Goal: Information Seeking & Learning: Compare options

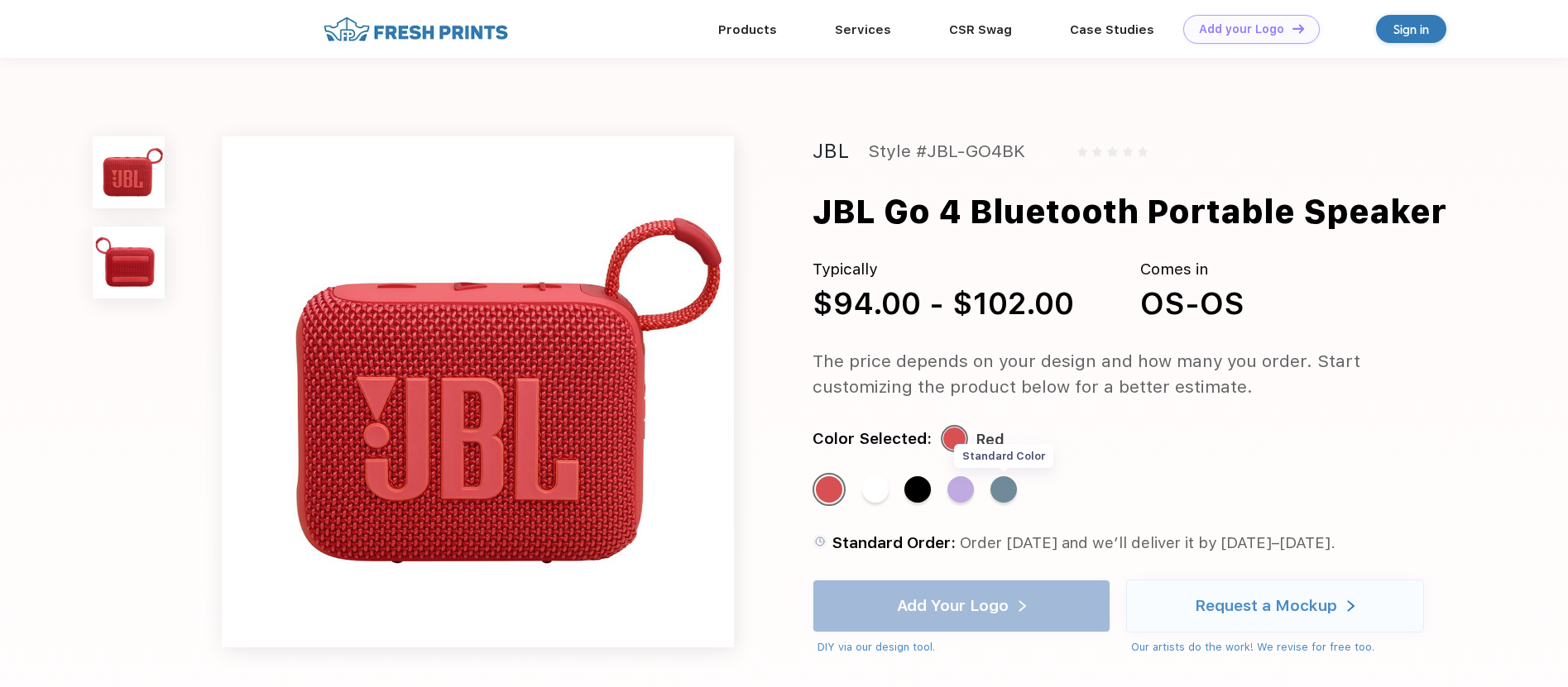
click at [1002, 496] on div "Standard Color" at bounding box center [1003, 490] width 27 height 27
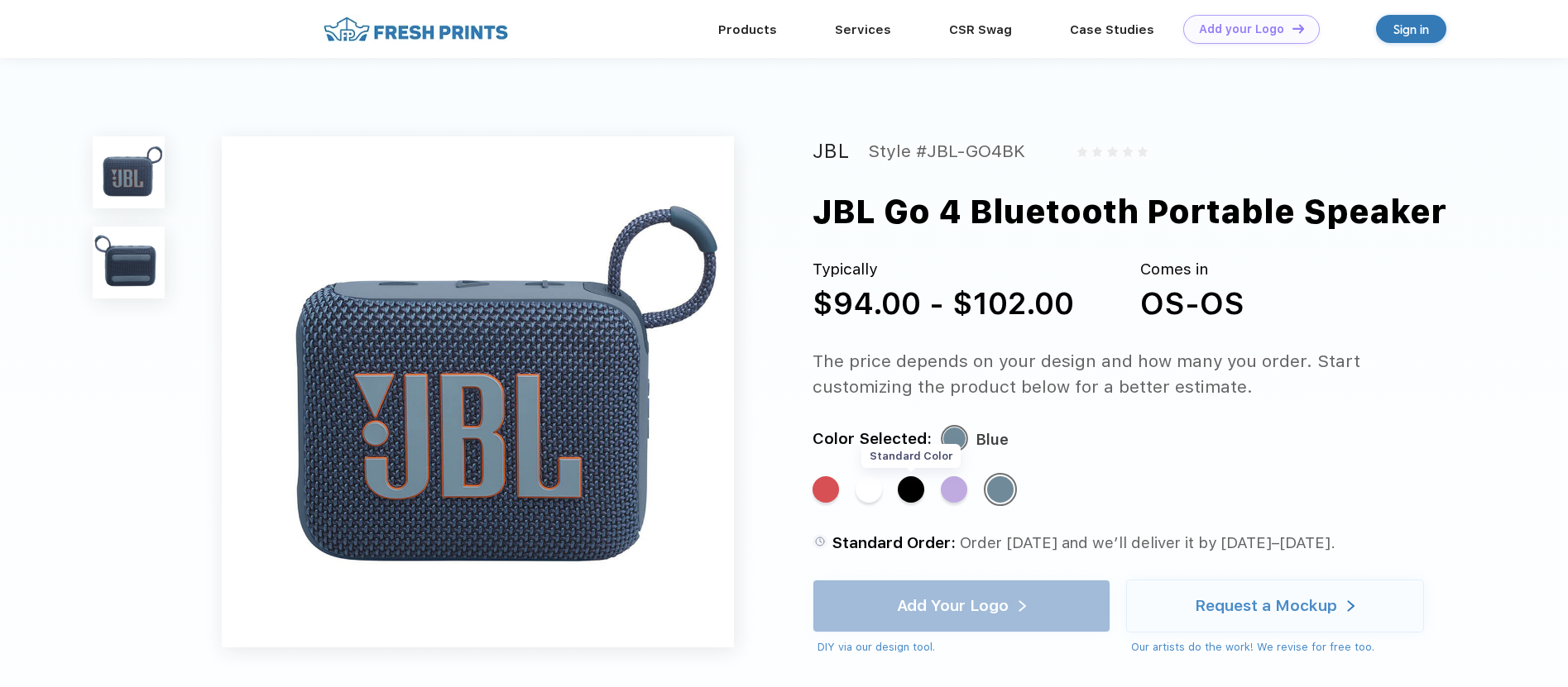
click at [914, 502] on div "Standard Color" at bounding box center [910, 490] width 27 height 27
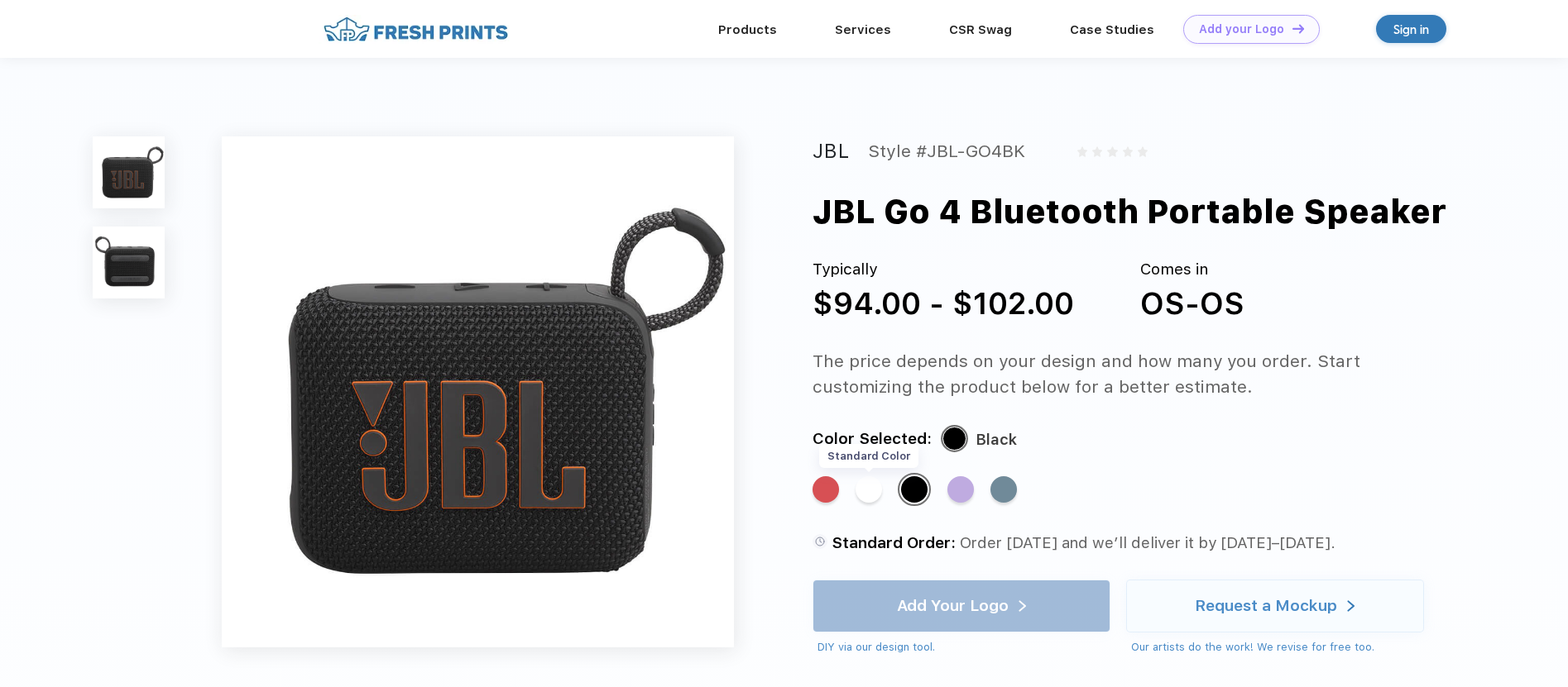
click at [871, 487] on div "Standard Color" at bounding box center [868, 490] width 27 height 27
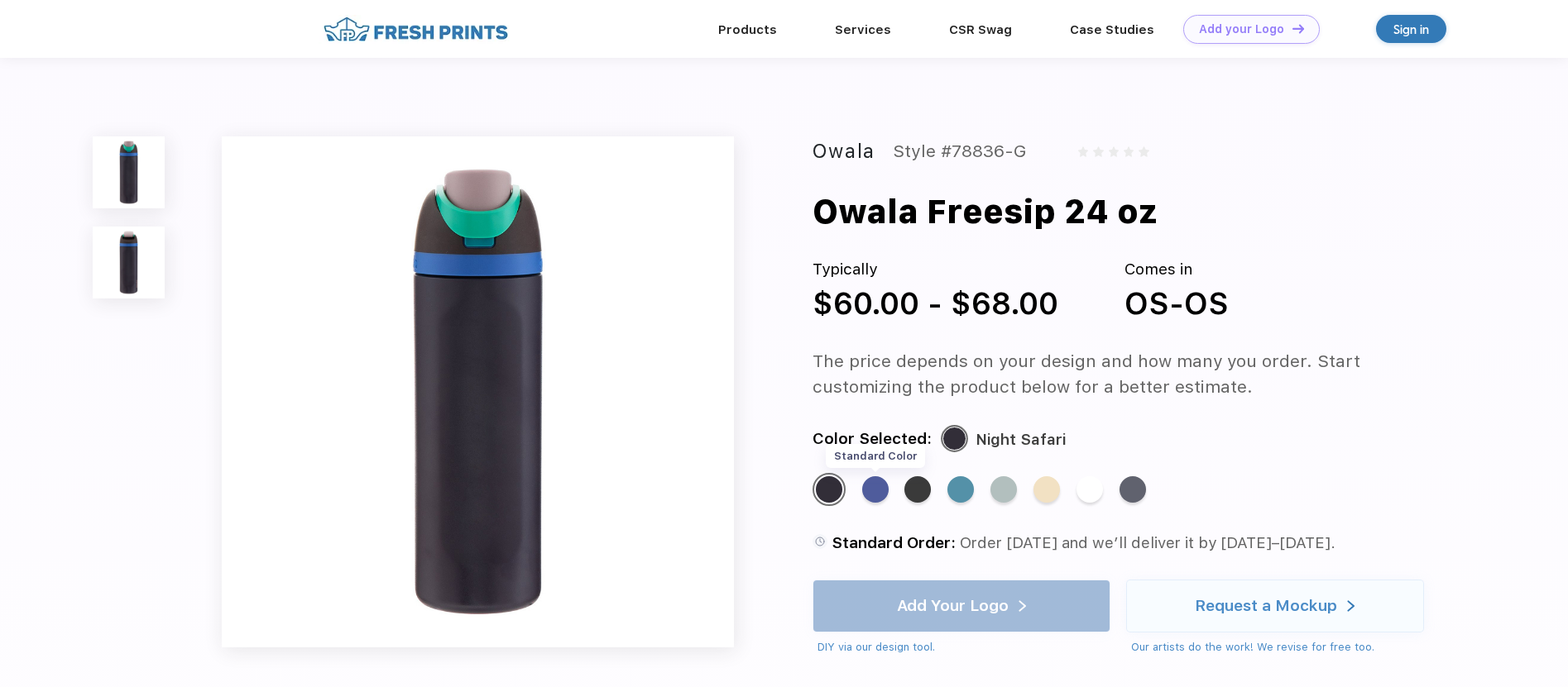
click at [880, 488] on div "Standard Color" at bounding box center [875, 490] width 27 height 27
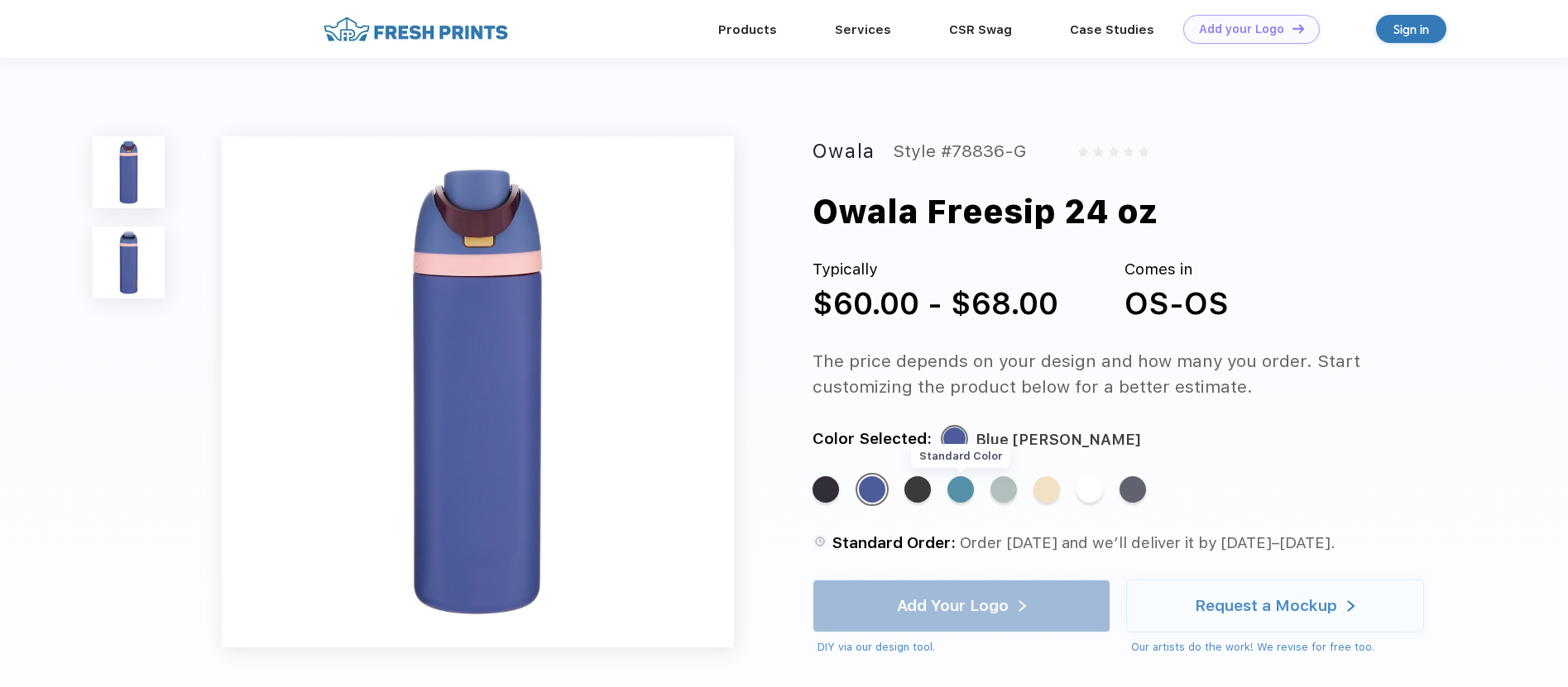
click at [961, 493] on div "Standard Color" at bounding box center [960, 490] width 27 height 27
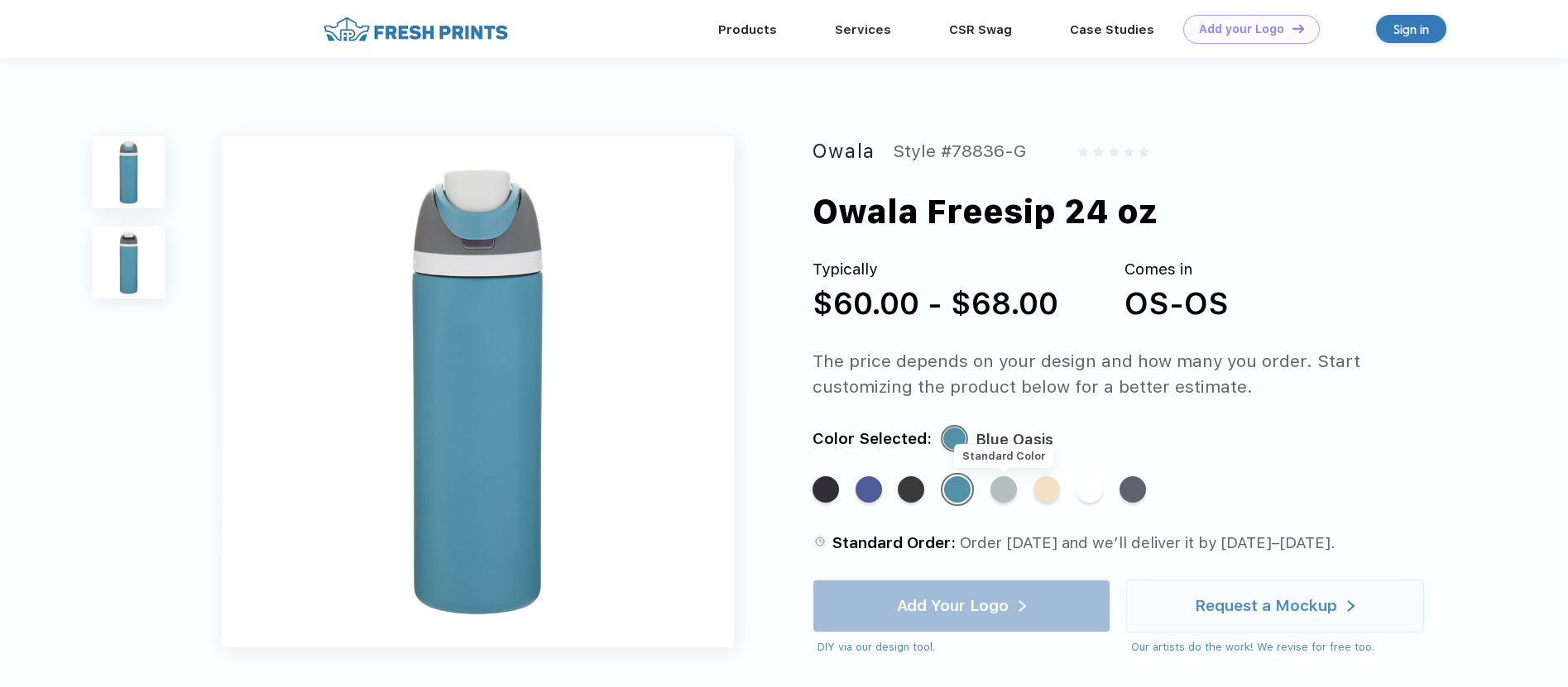
click at [1002, 496] on div "Standard Color" at bounding box center [1003, 490] width 27 height 27
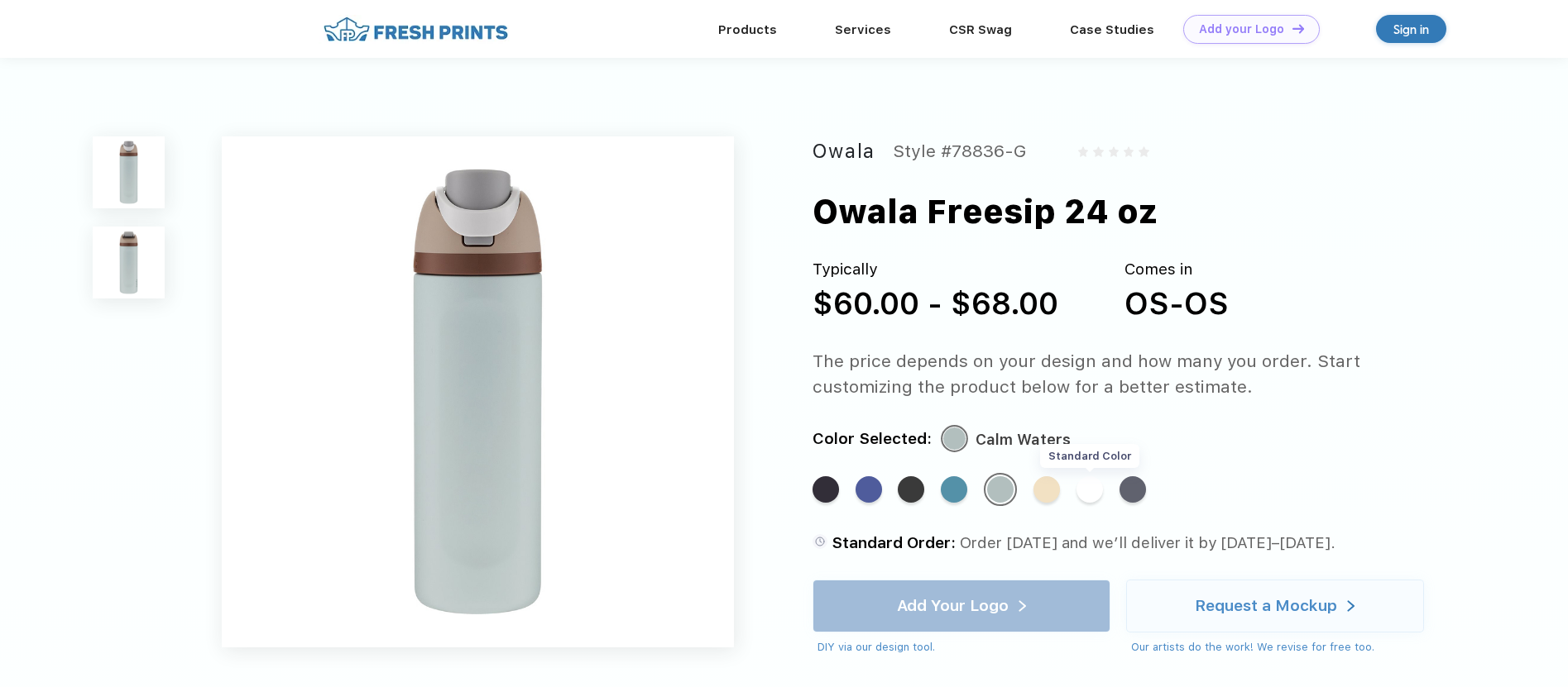
click at [1092, 494] on div "Standard Color" at bounding box center [1089, 490] width 27 height 27
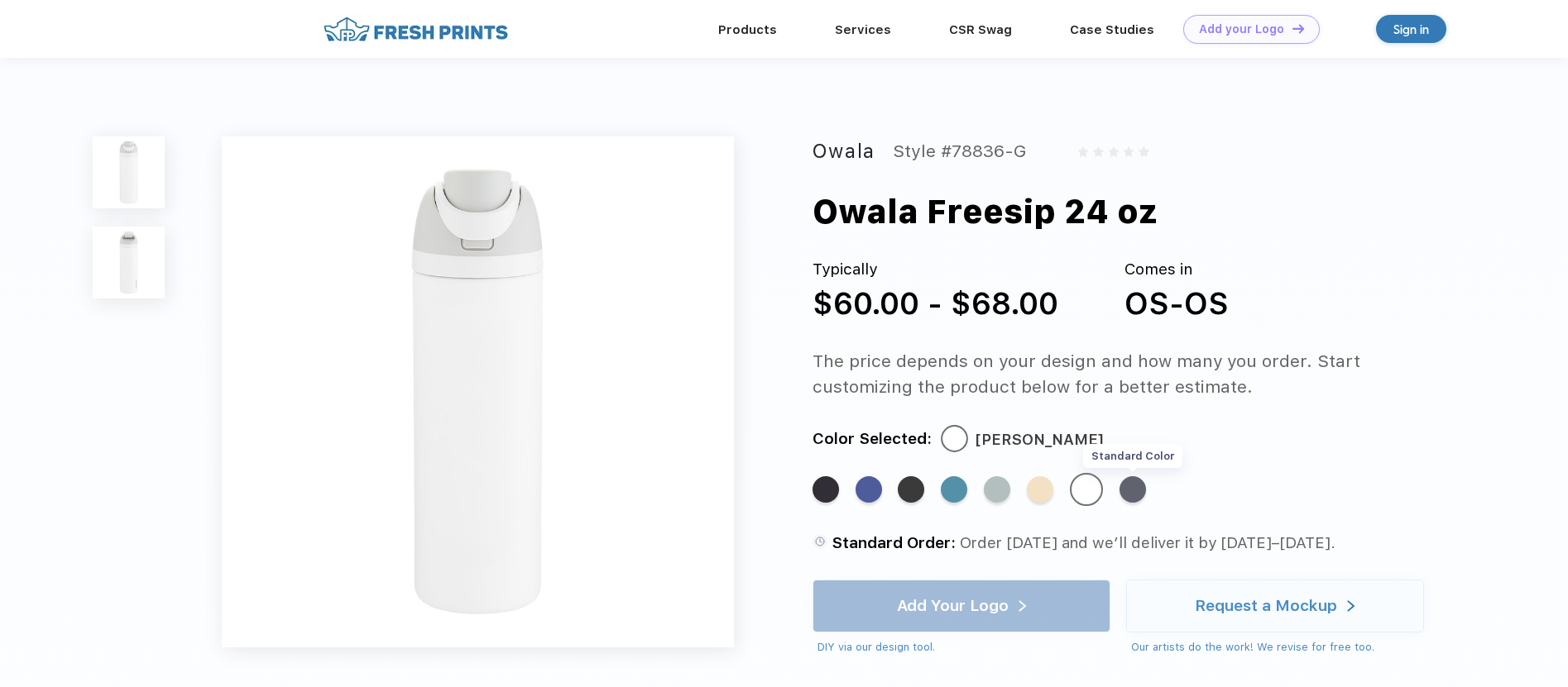
click at [1132, 482] on div "Standard Color" at bounding box center [1132, 490] width 27 height 27
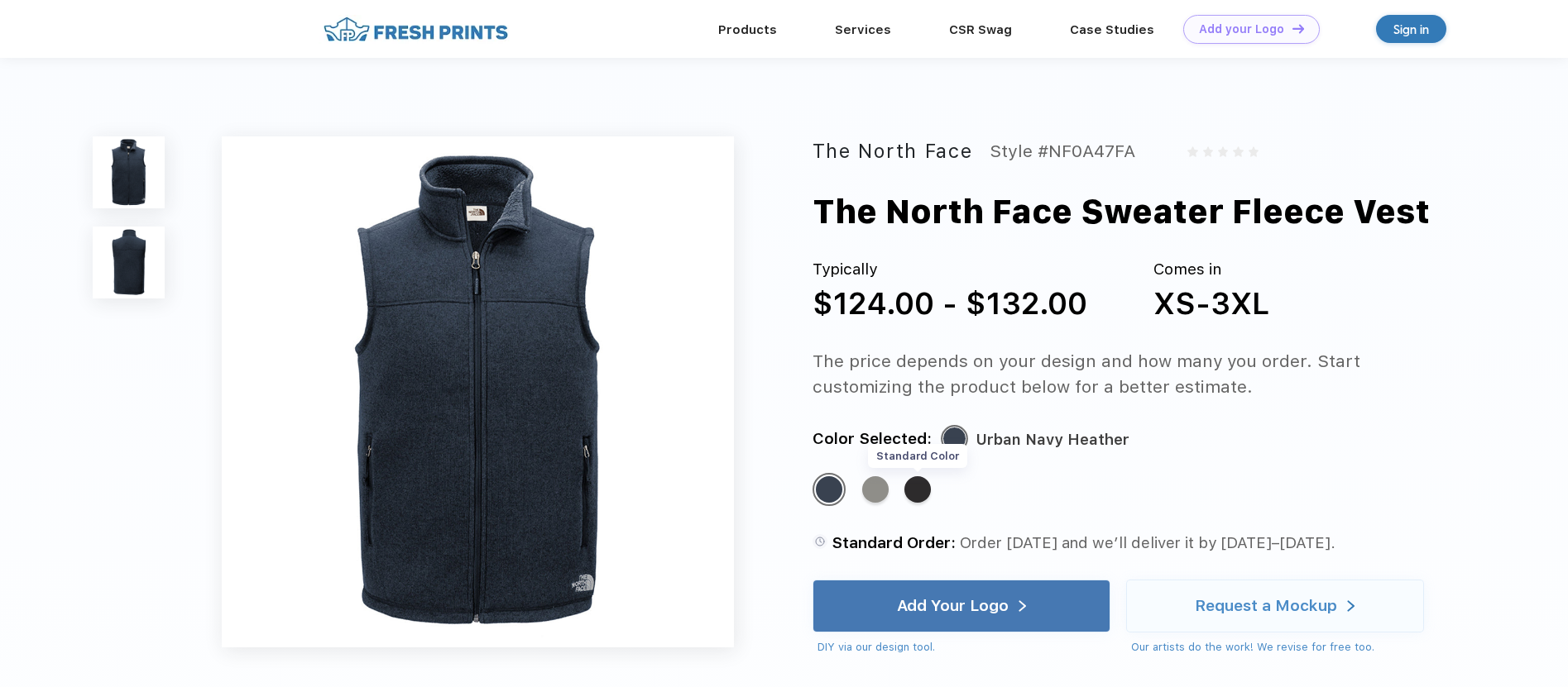
click at [916, 488] on div "Standard Color" at bounding box center [917, 490] width 27 height 27
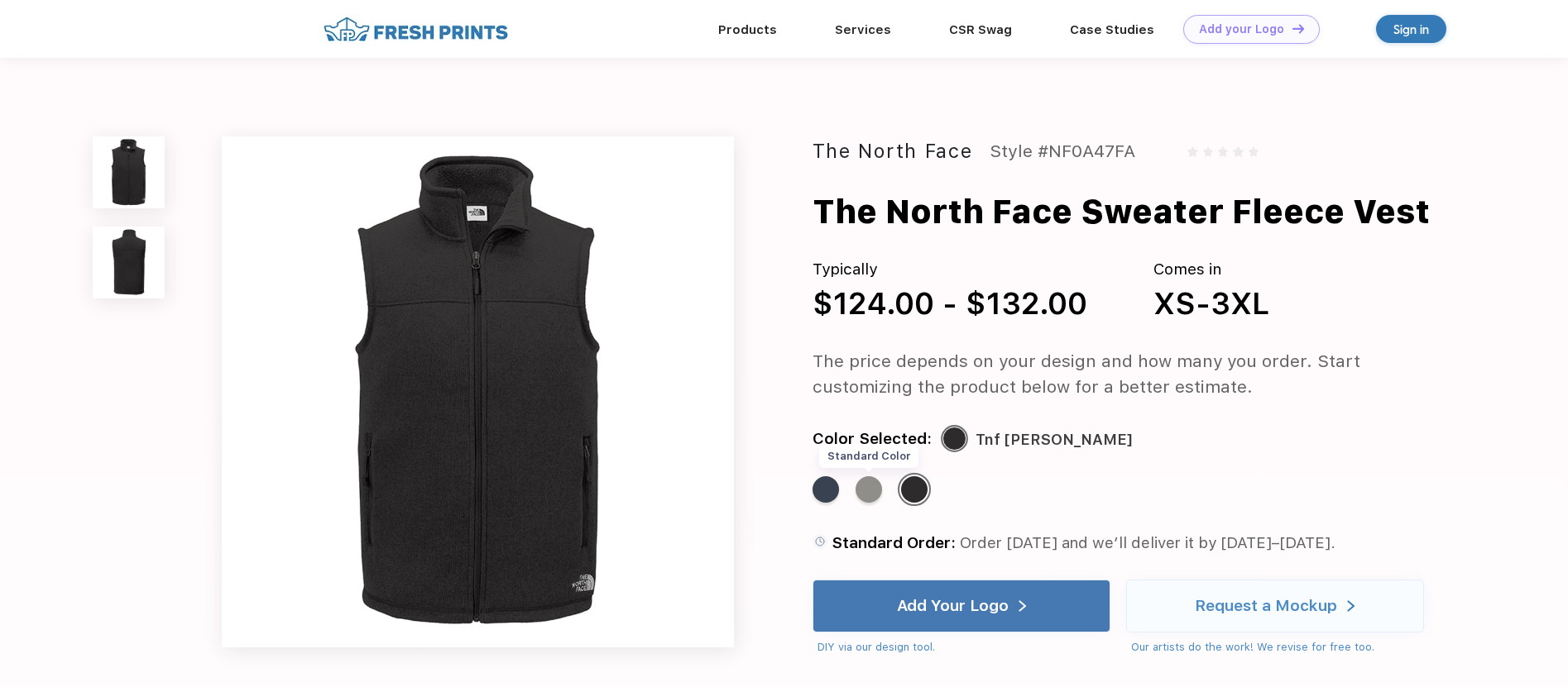
click at [879, 487] on div "Standard Color" at bounding box center [868, 490] width 27 height 27
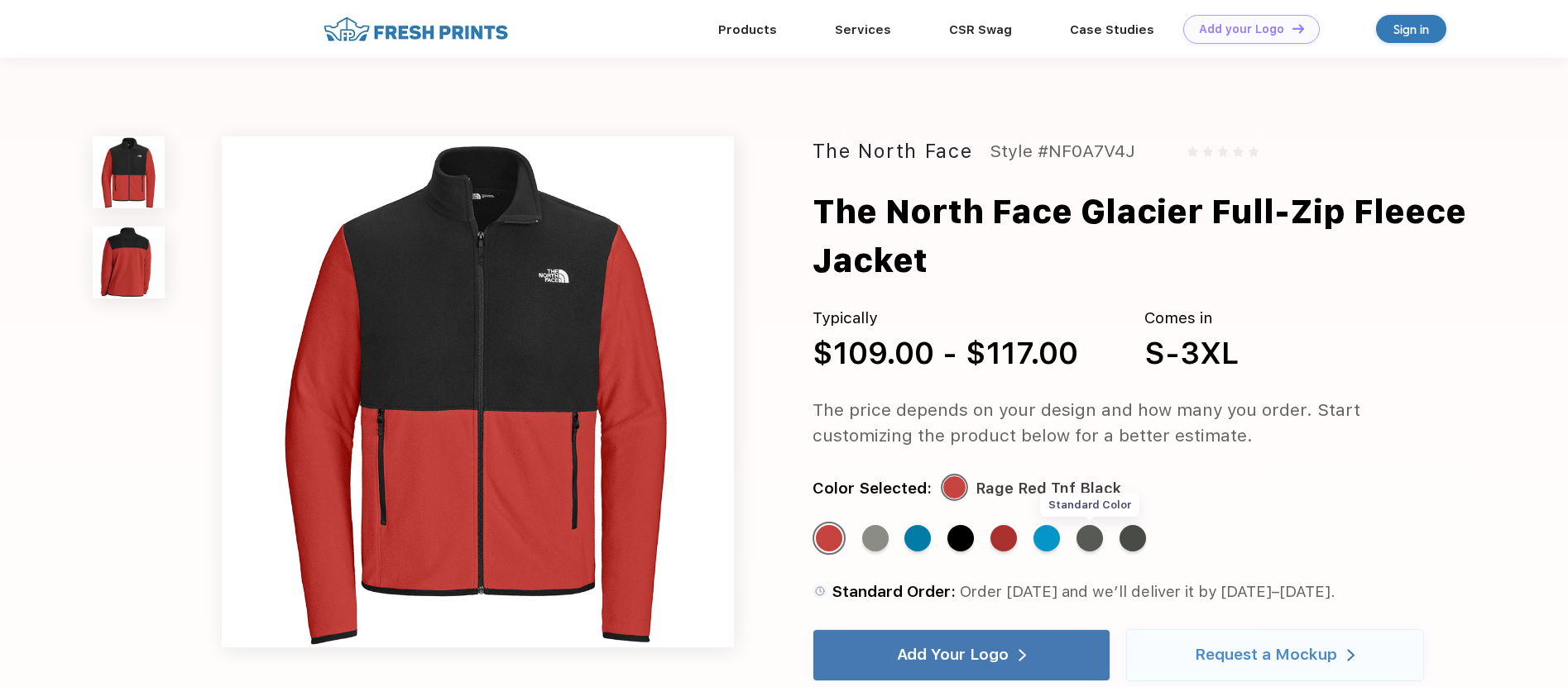
click at [1085, 538] on div "Standard Color" at bounding box center [1089, 538] width 27 height 27
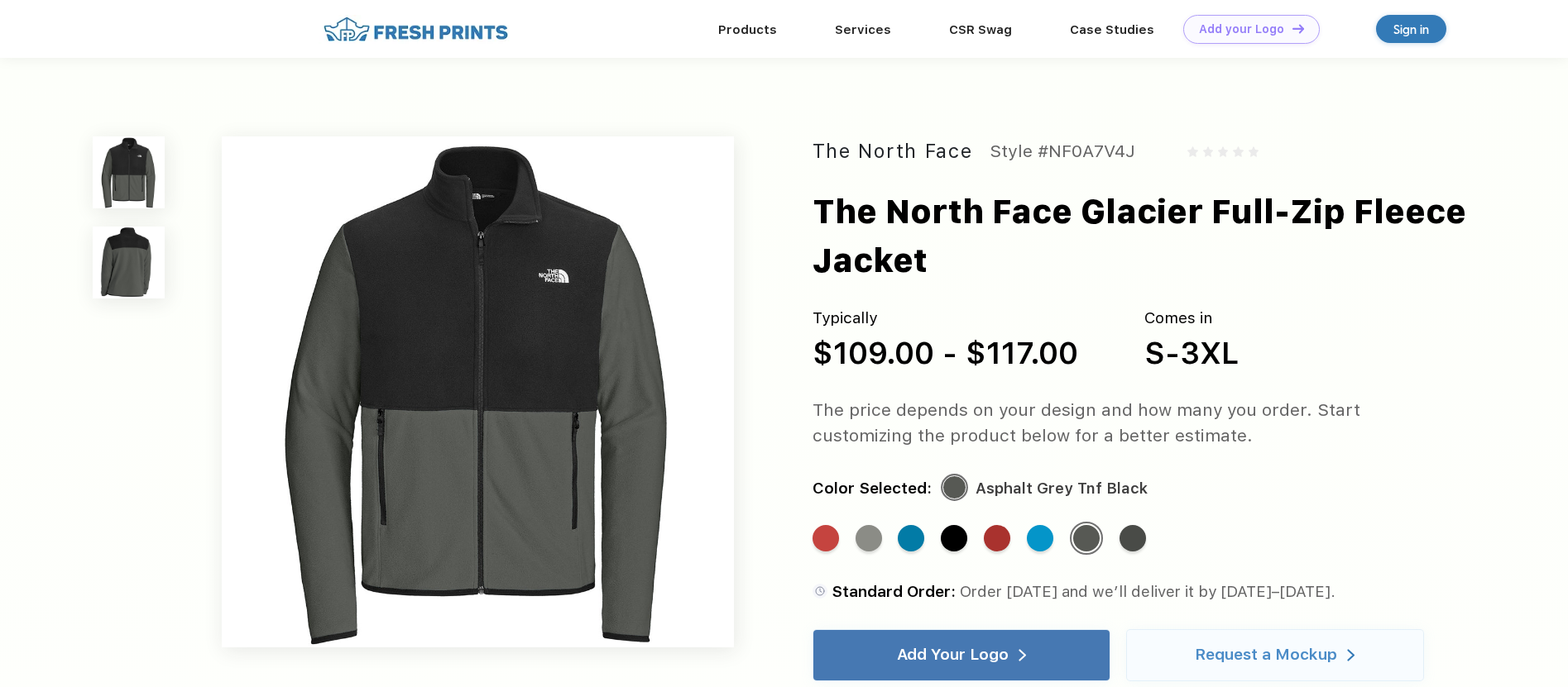
scroll to position [3, 0]
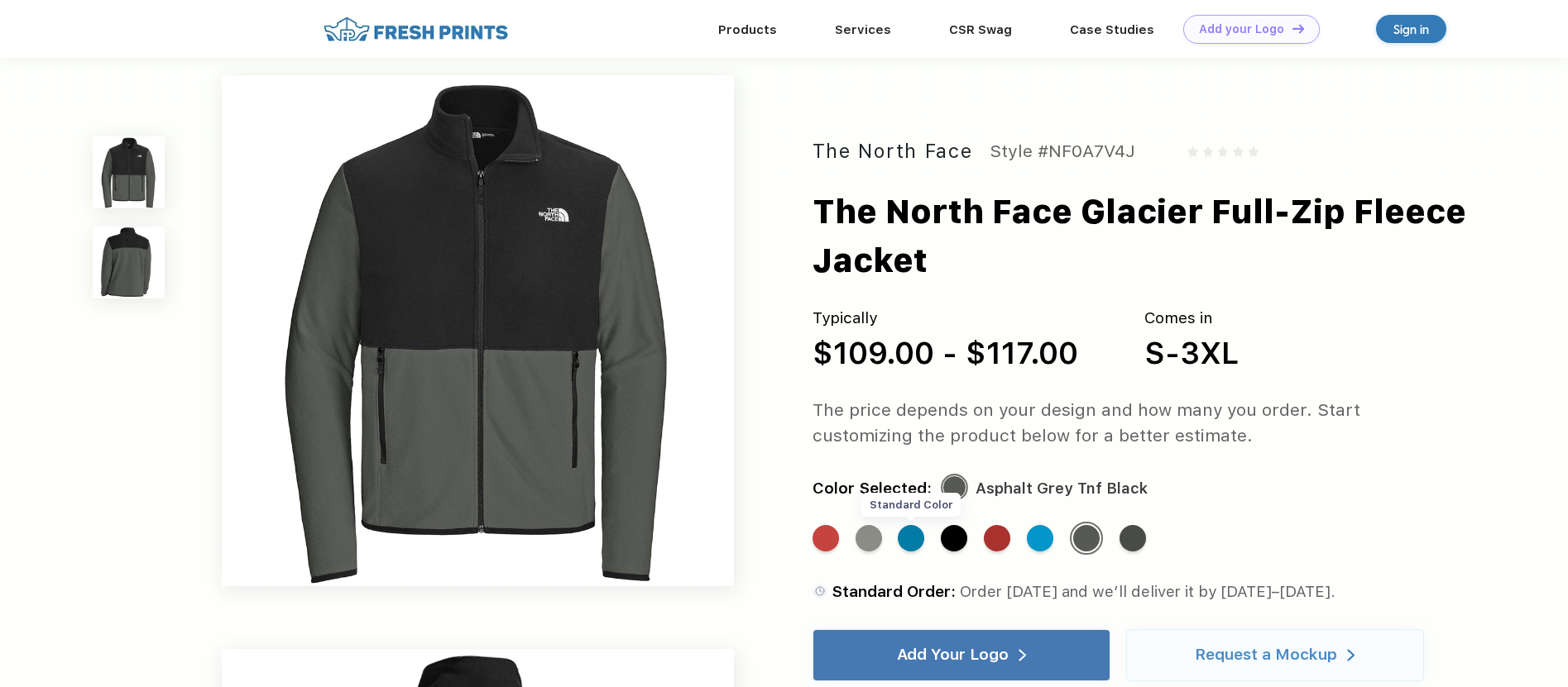
click at [906, 544] on div "Standard Color" at bounding box center [910, 538] width 27 height 27
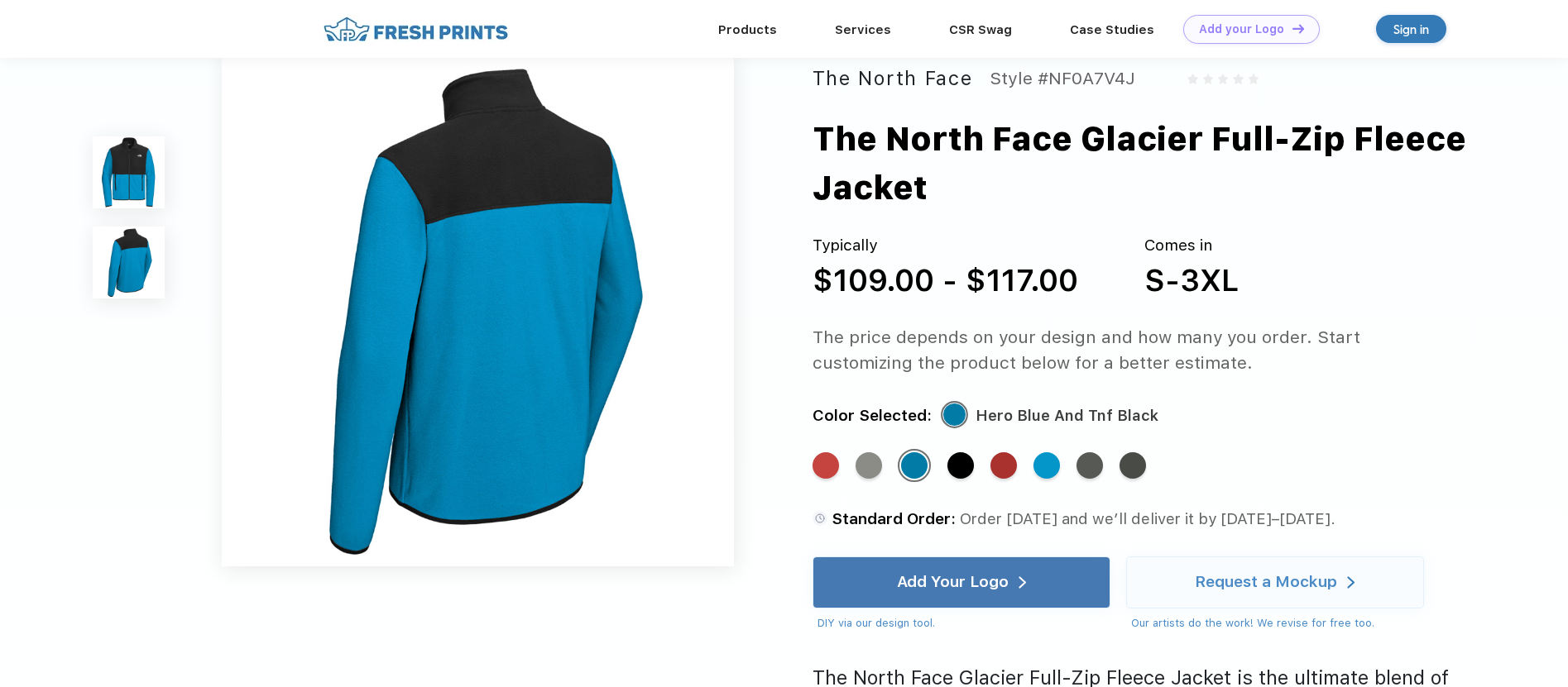
scroll to position [933, 0]
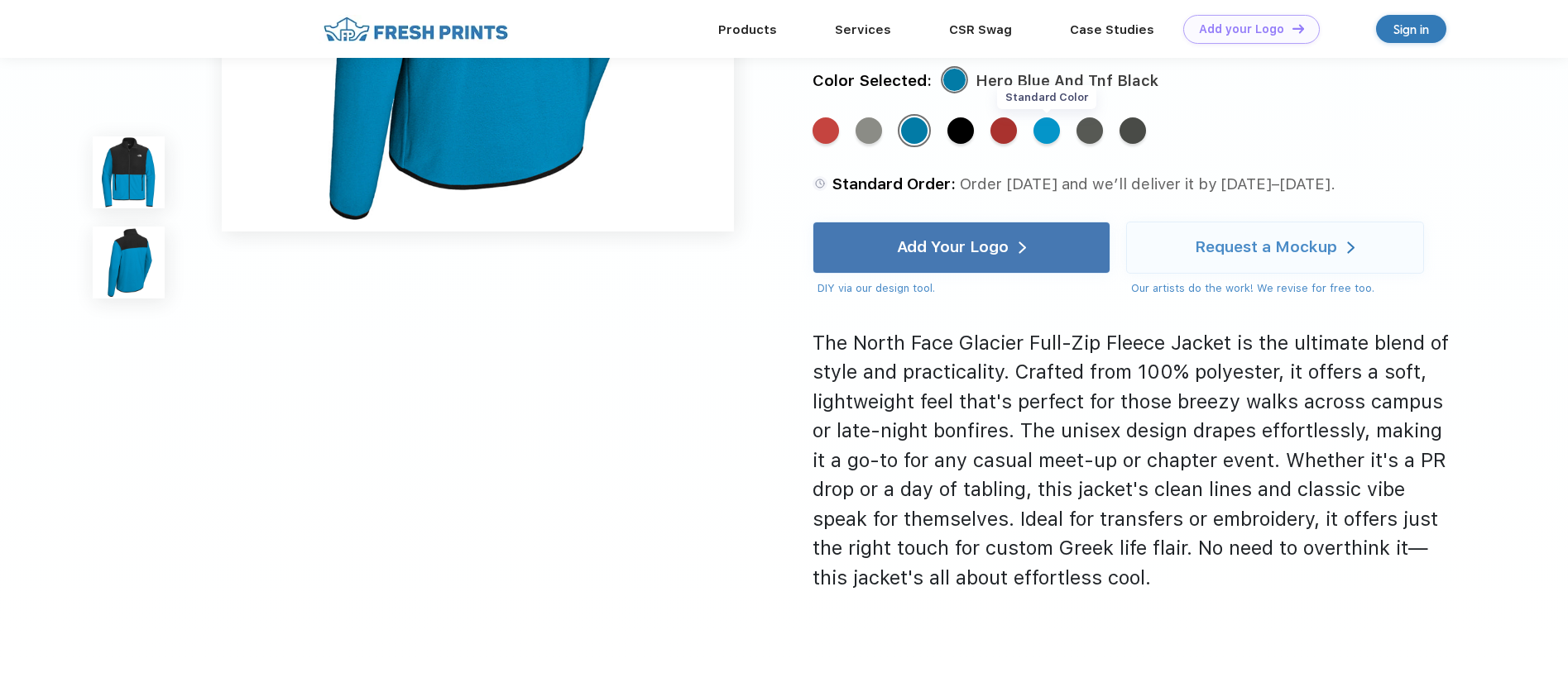
click at [1041, 126] on div "Standard Color" at bounding box center [1046, 130] width 27 height 27
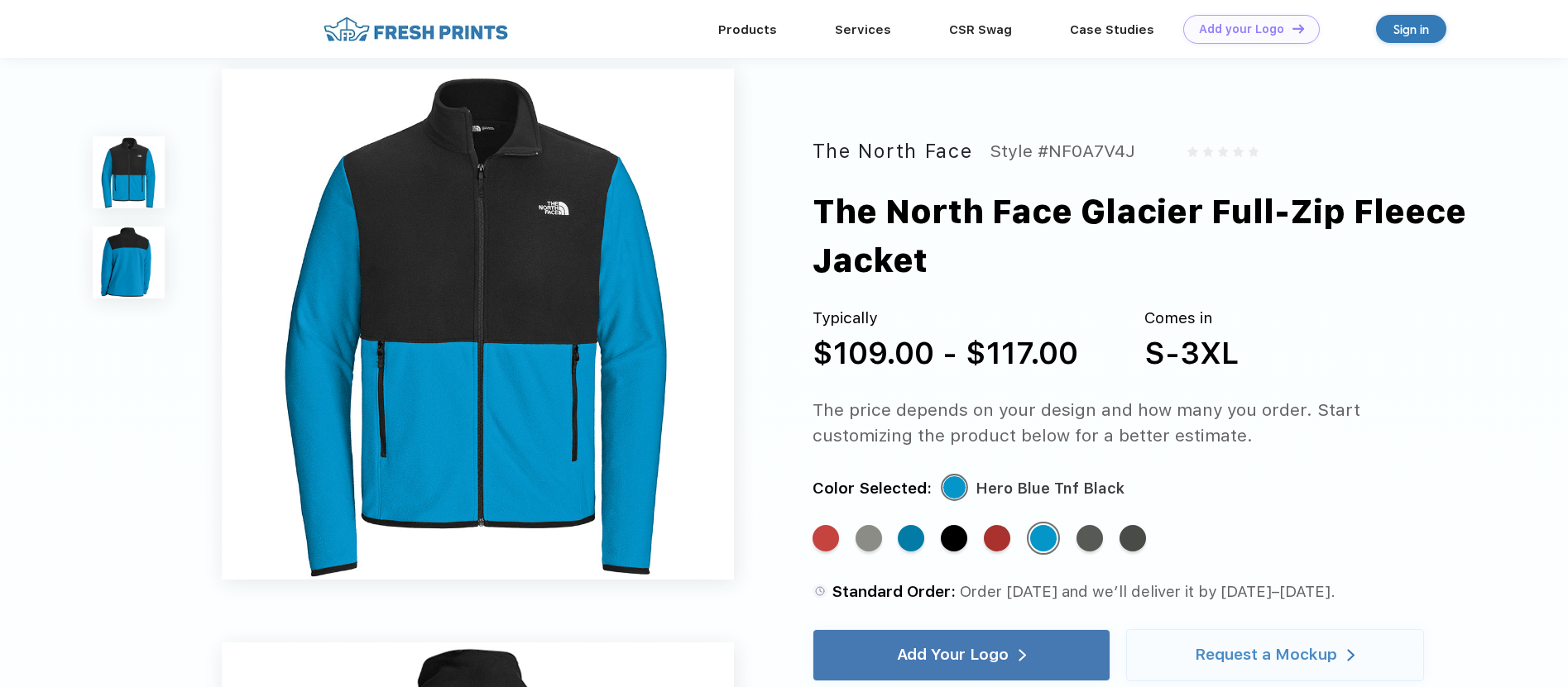
scroll to position [0, 0]
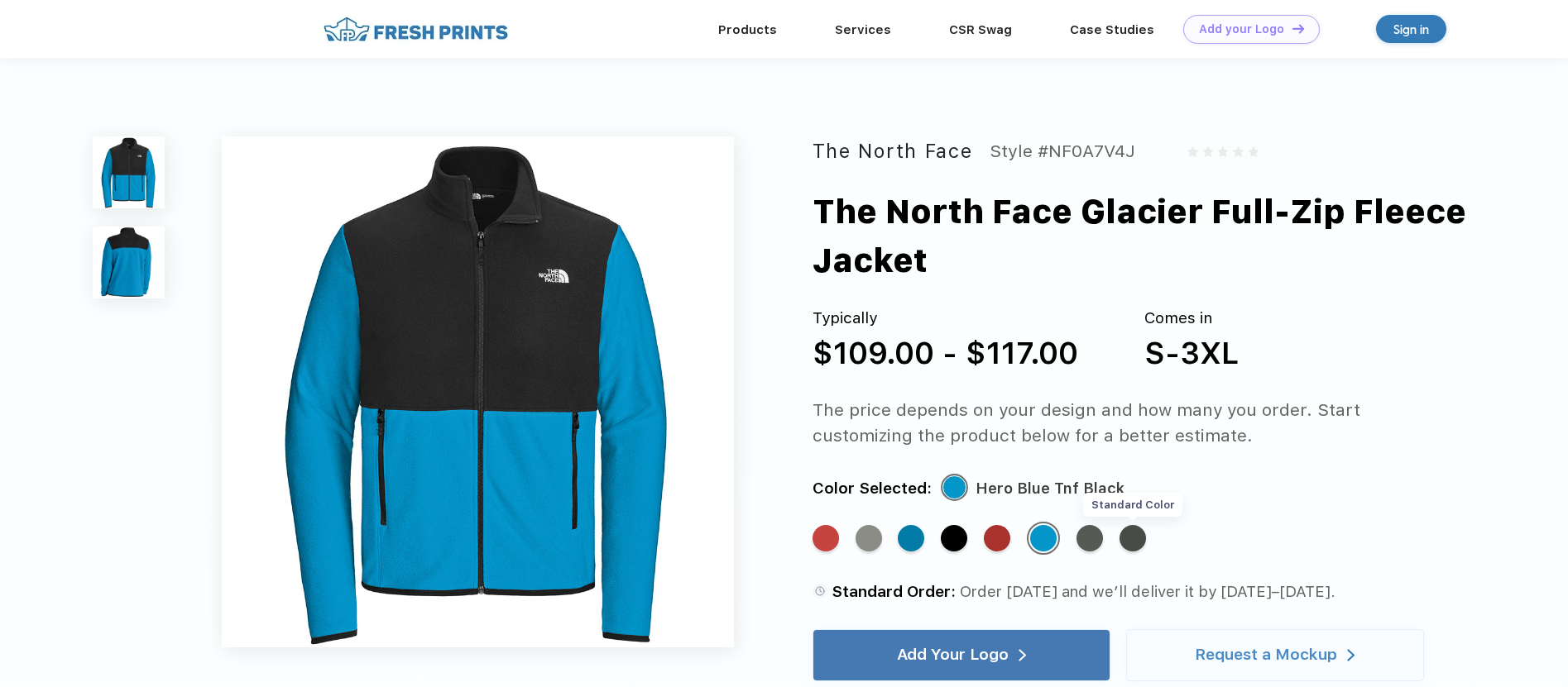
click at [1143, 538] on div "Standard Color" at bounding box center [1132, 538] width 27 height 27
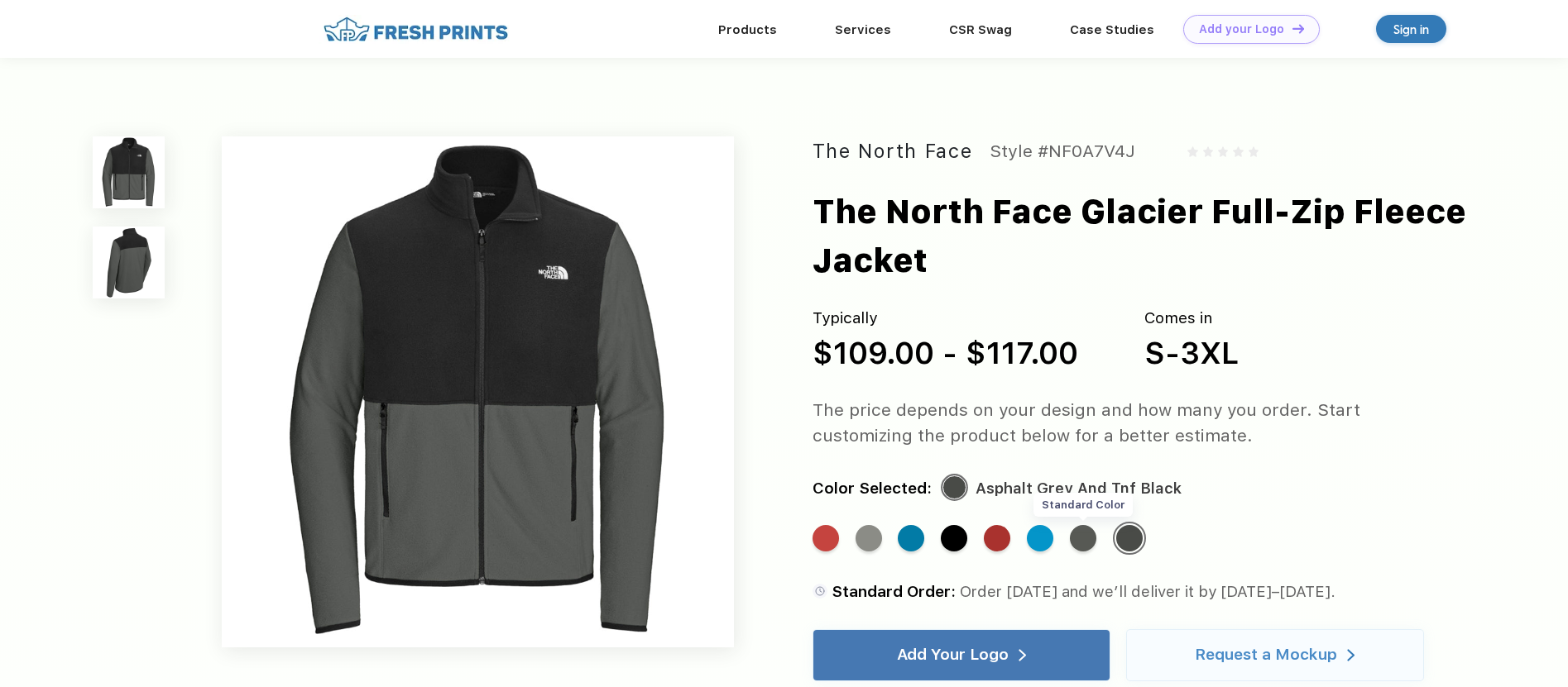
click at [1082, 540] on div "Standard Color" at bounding box center [1082, 538] width 27 height 27
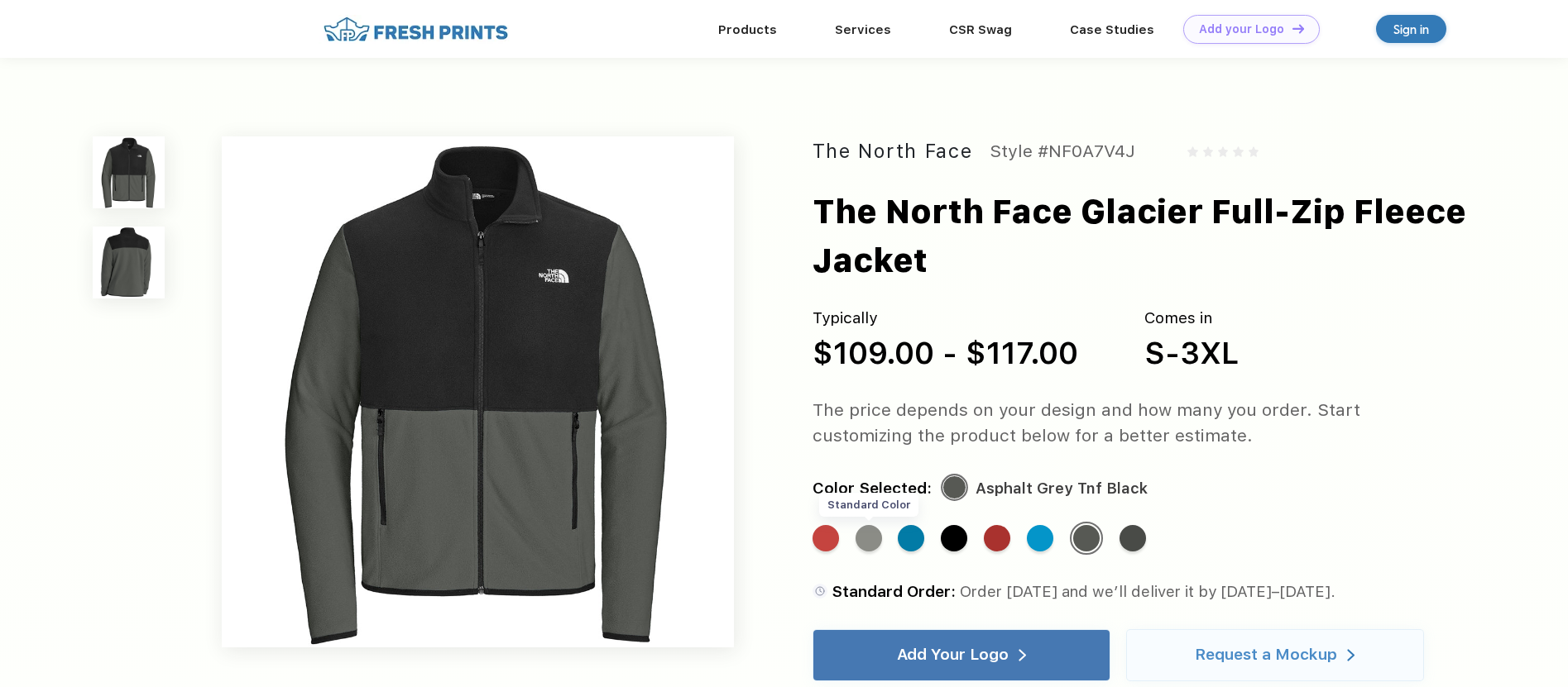
click at [869, 544] on div "Standard Color" at bounding box center [868, 538] width 27 height 27
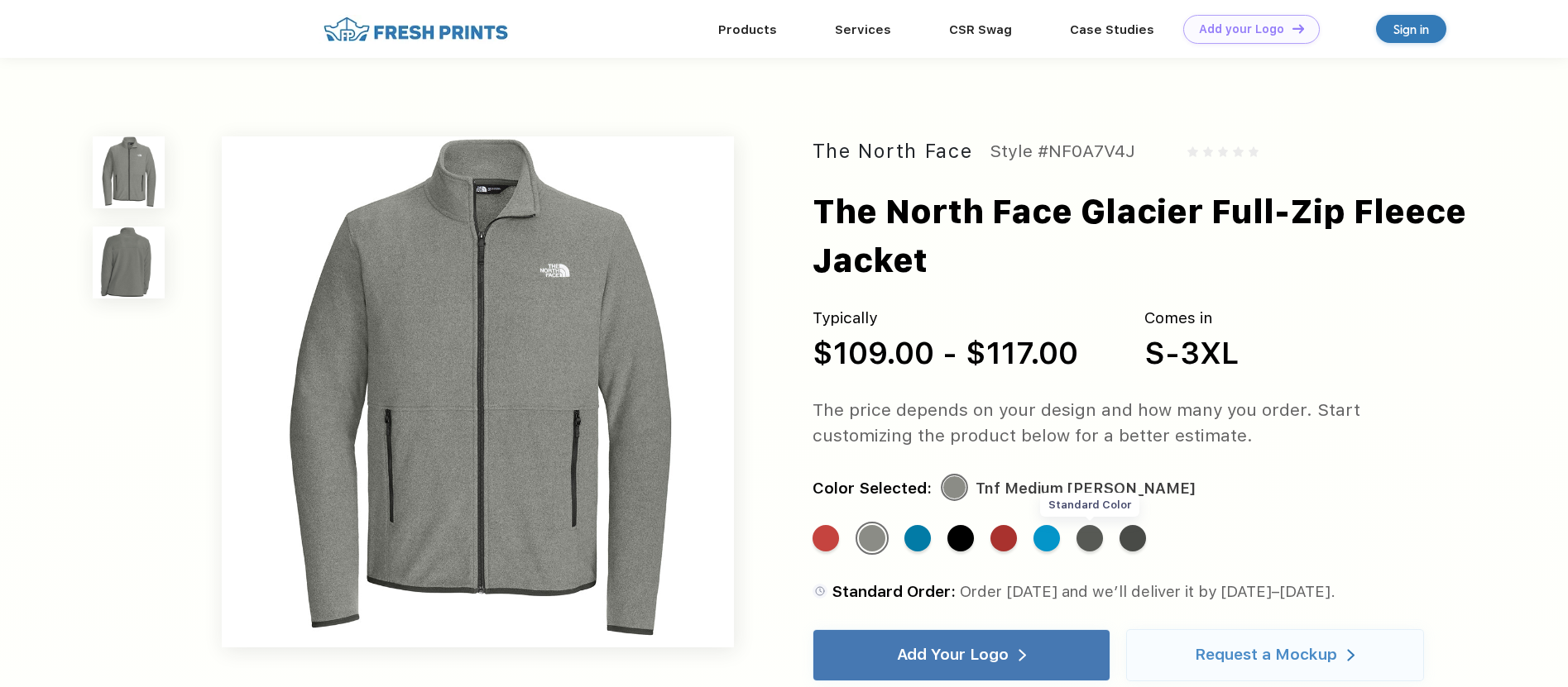
click at [1098, 543] on div "Standard Color" at bounding box center [1089, 538] width 27 height 27
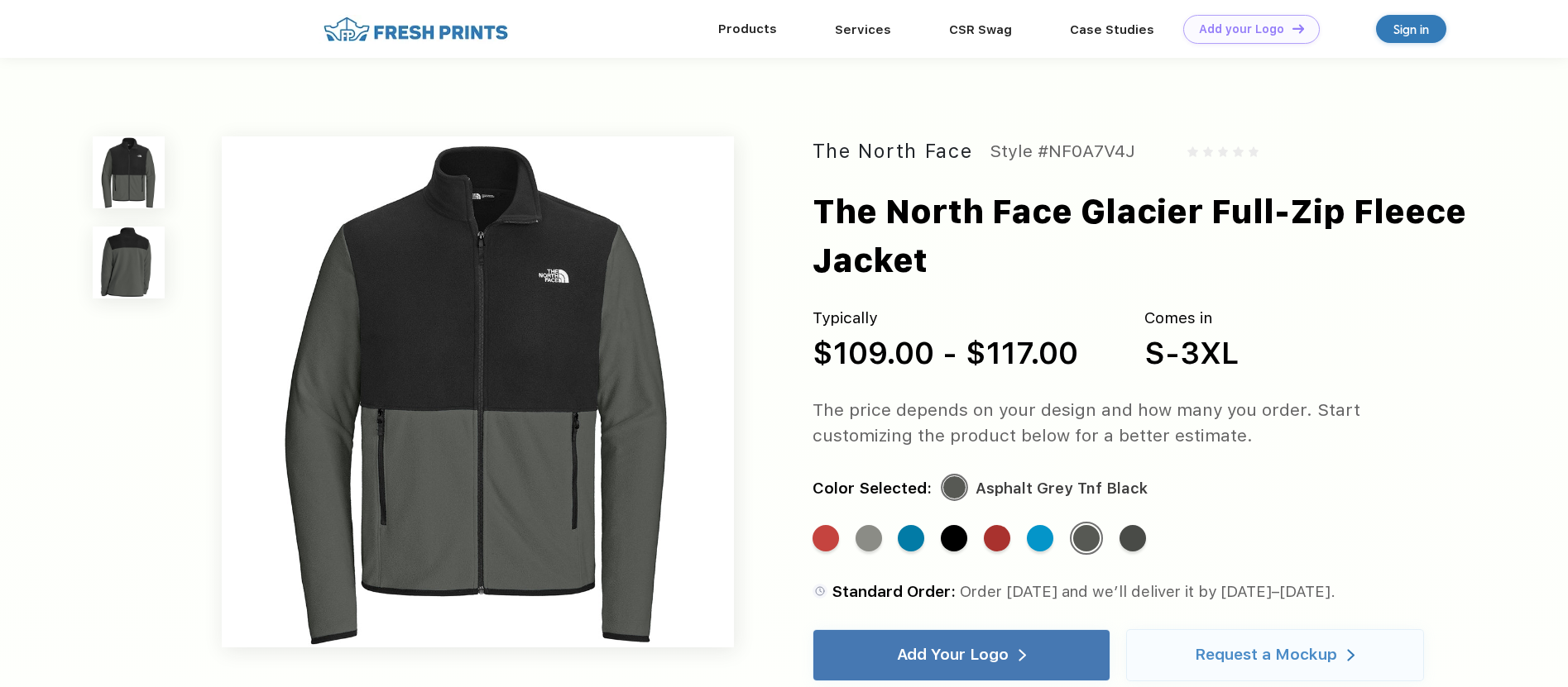
click at [745, 20] on div "Products" at bounding box center [747, 29] width 117 height 22
click at [745, 28] on link "Products" at bounding box center [746, 29] width 58 height 15
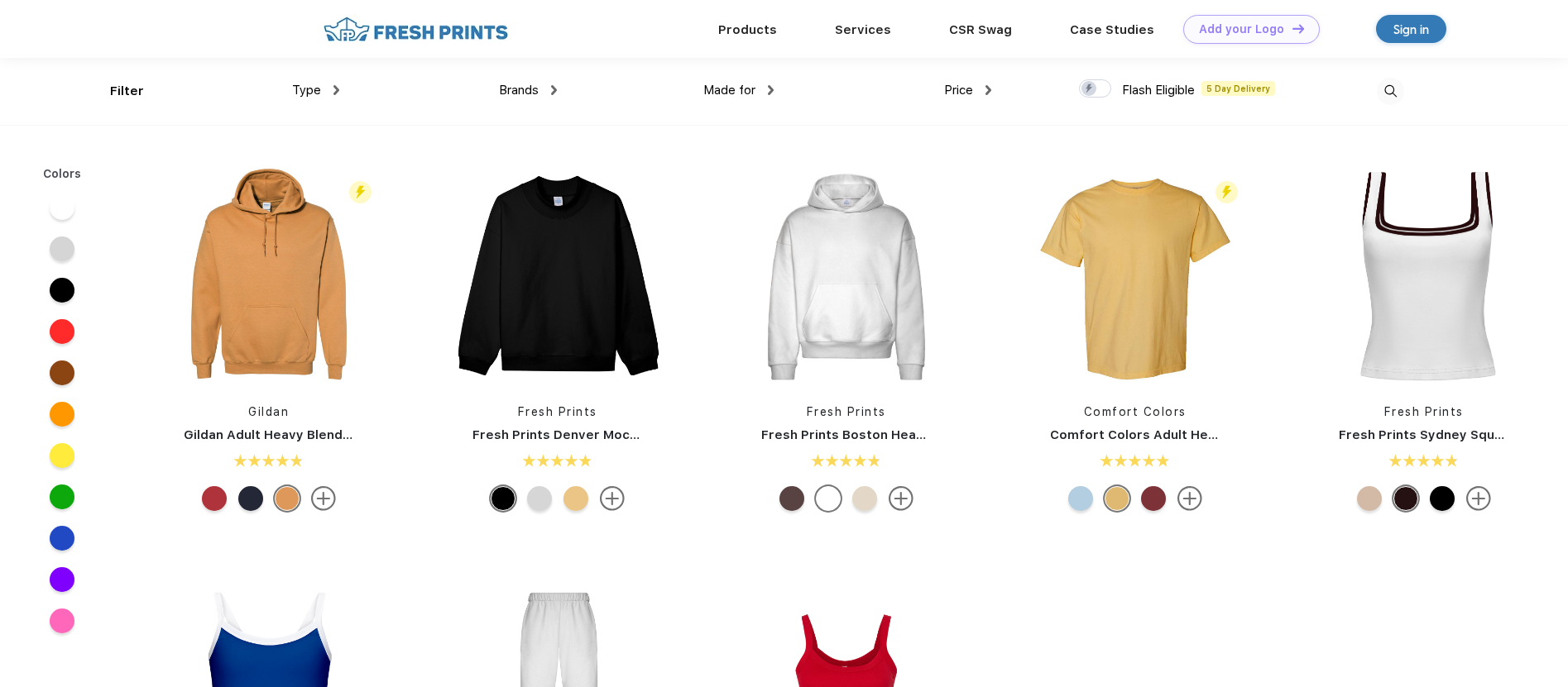
scroll to position [1, 0]
click at [521, 85] on span "Brands" at bounding box center [518, 89] width 39 height 15
click at [553, 91] on img at bounding box center [554, 89] width 6 height 10
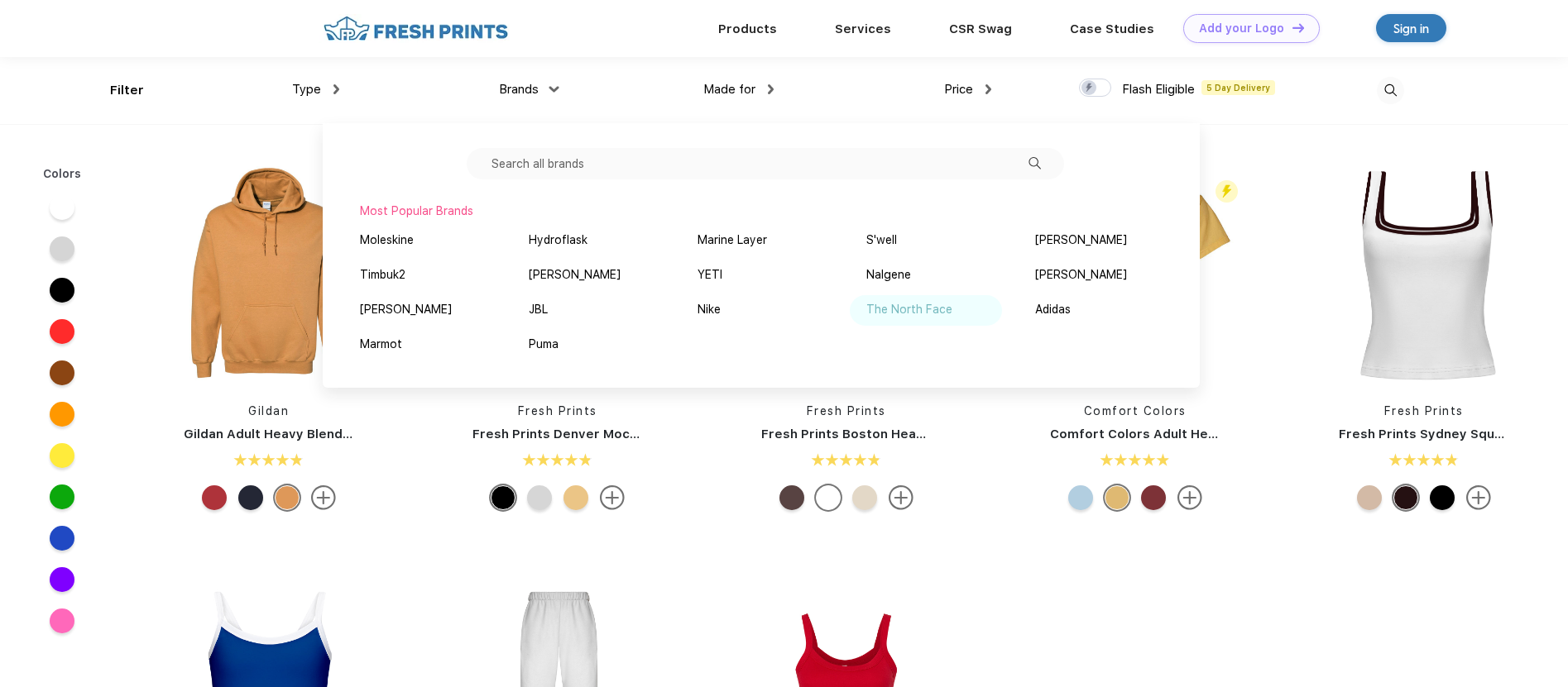
click at [881, 312] on div "The North Face" at bounding box center [908, 310] width 86 height 18
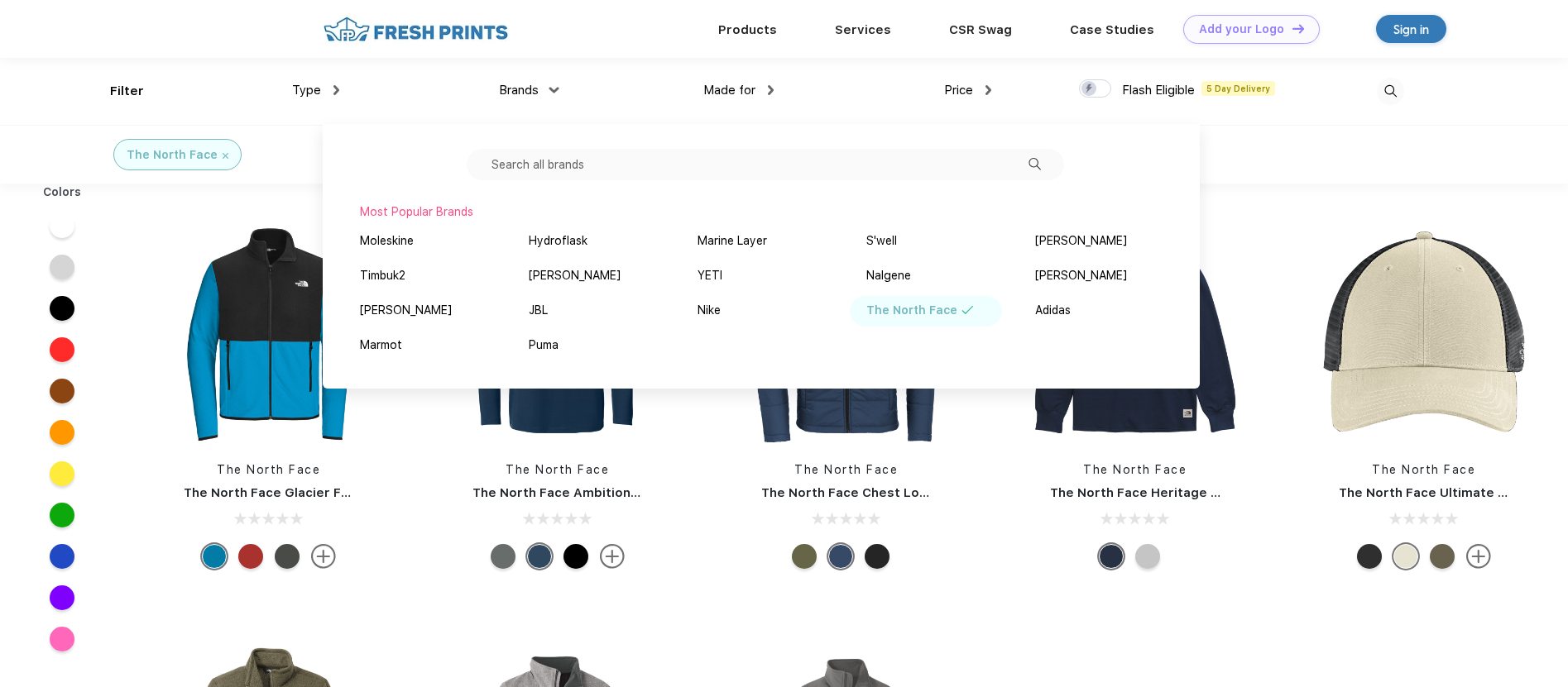
click at [319, 91] on span "Type" at bounding box center [306, 90] width 29 height 15
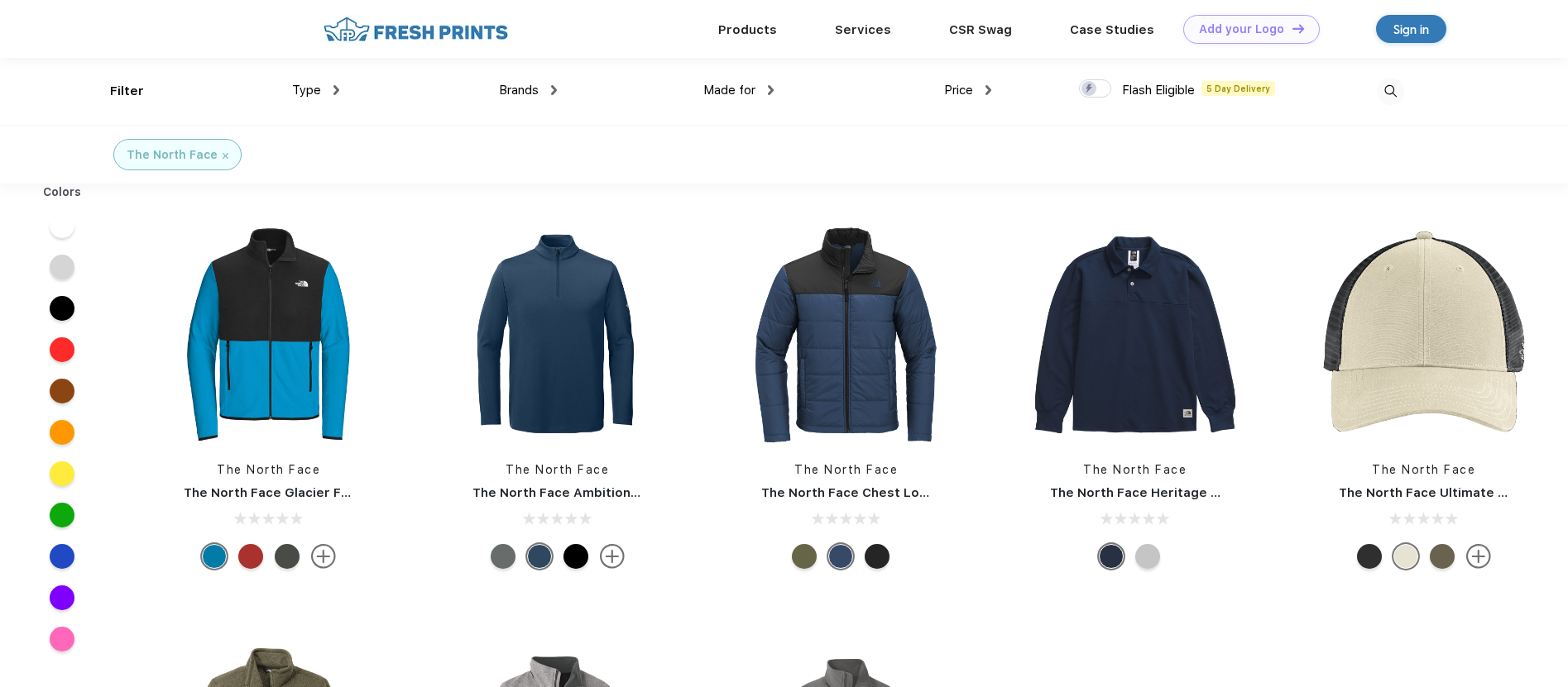
click at [326, 86] on div "Type" at bounding box center [316, 90] width 47 height 19
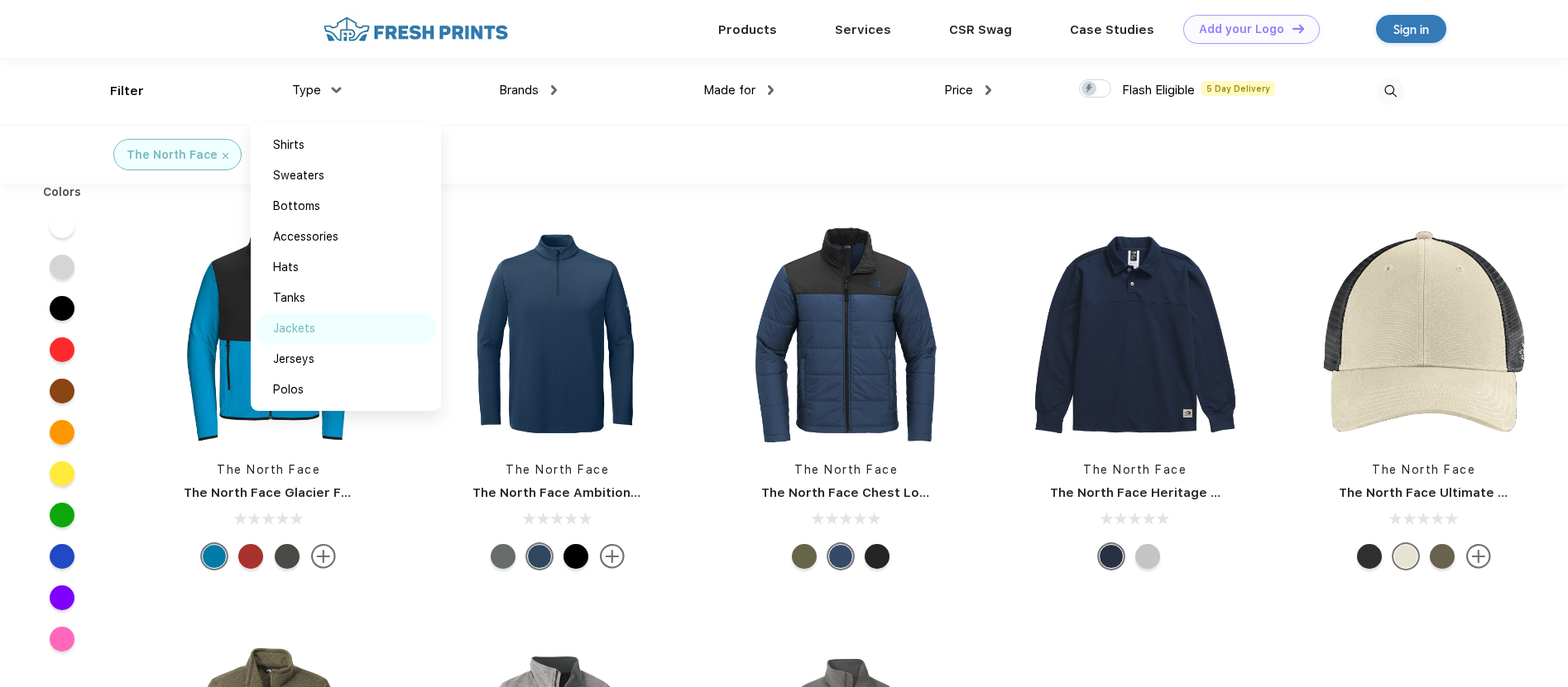
click at [321, 337] on div "Jackets" at bounding box center [346, 329] width 182 height 31
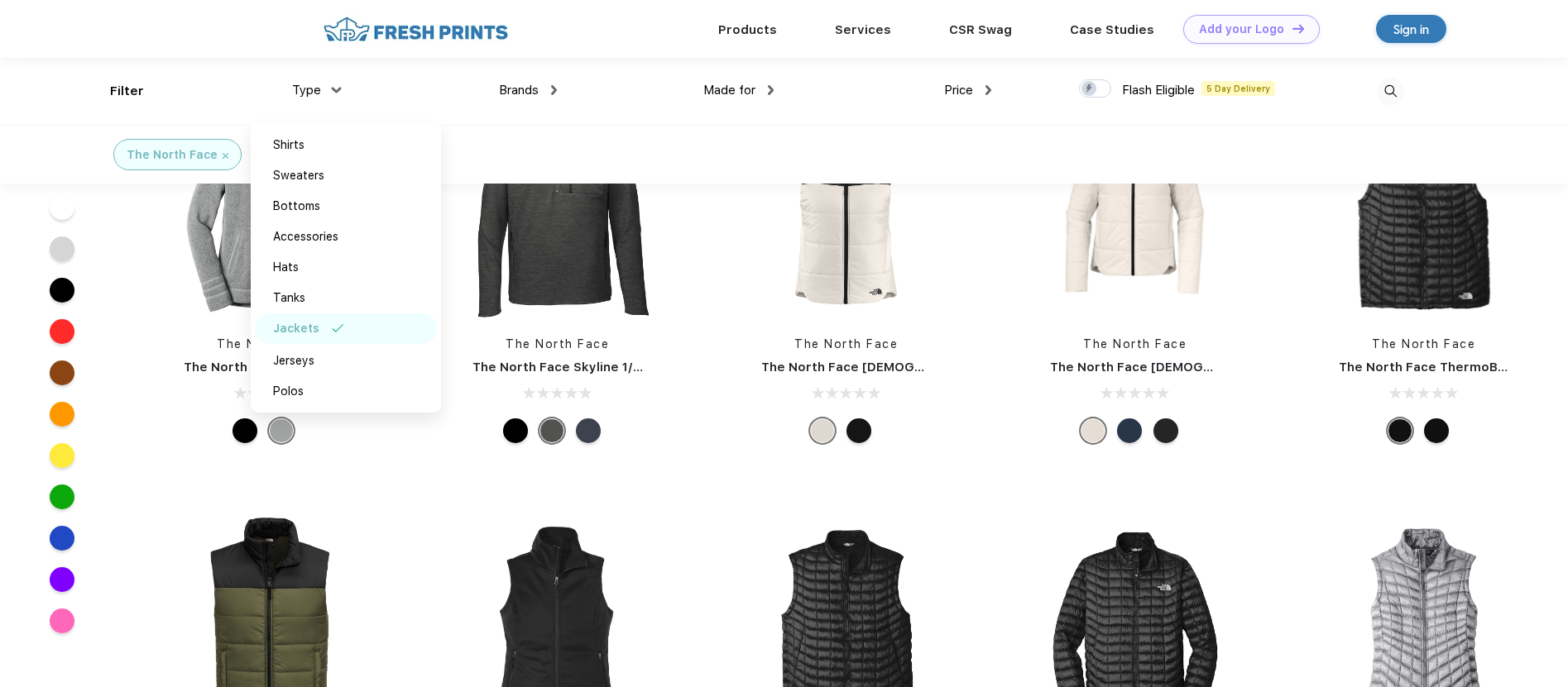
scroll to position [355, 0]
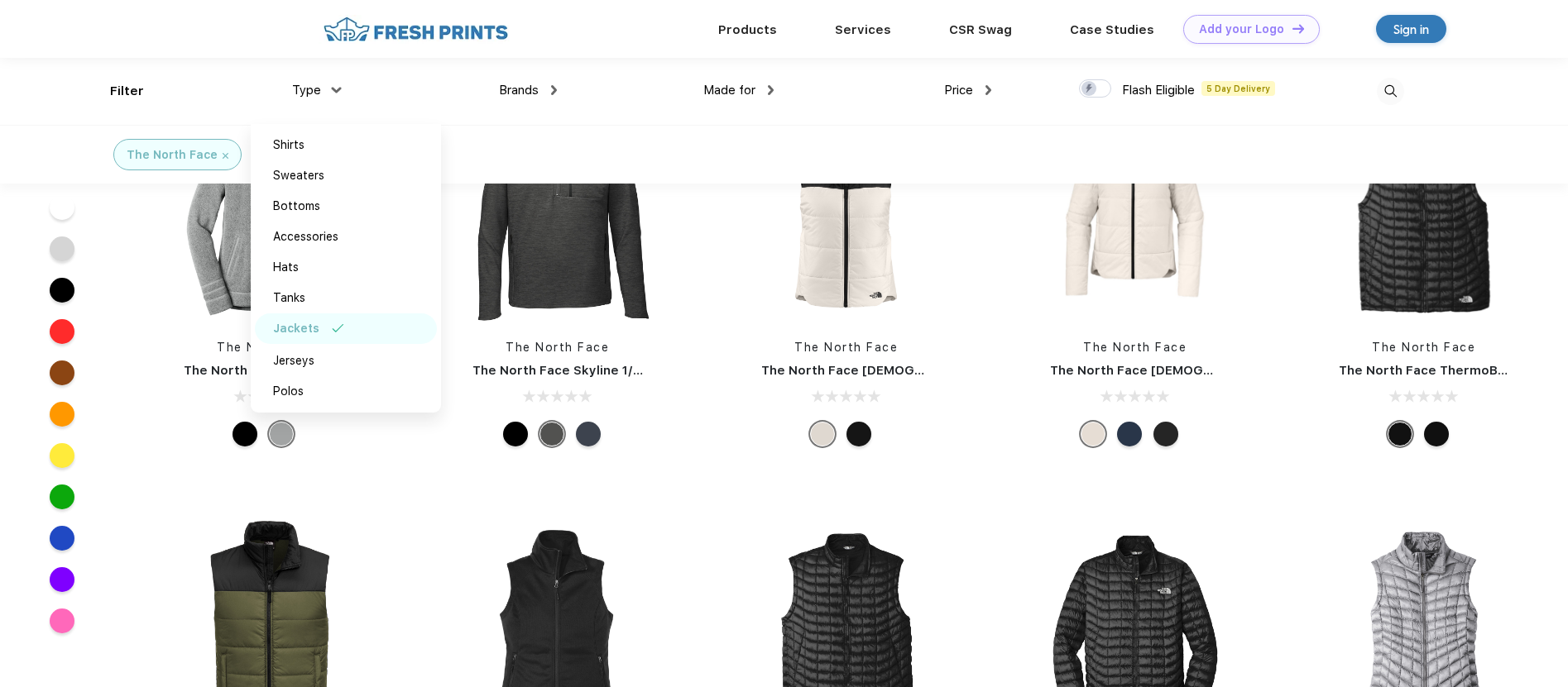
click at [159, 374] on div "The North Face Ladies Sweater Fleece Jacket" at bounding box center [269, 370] width 245 height 19
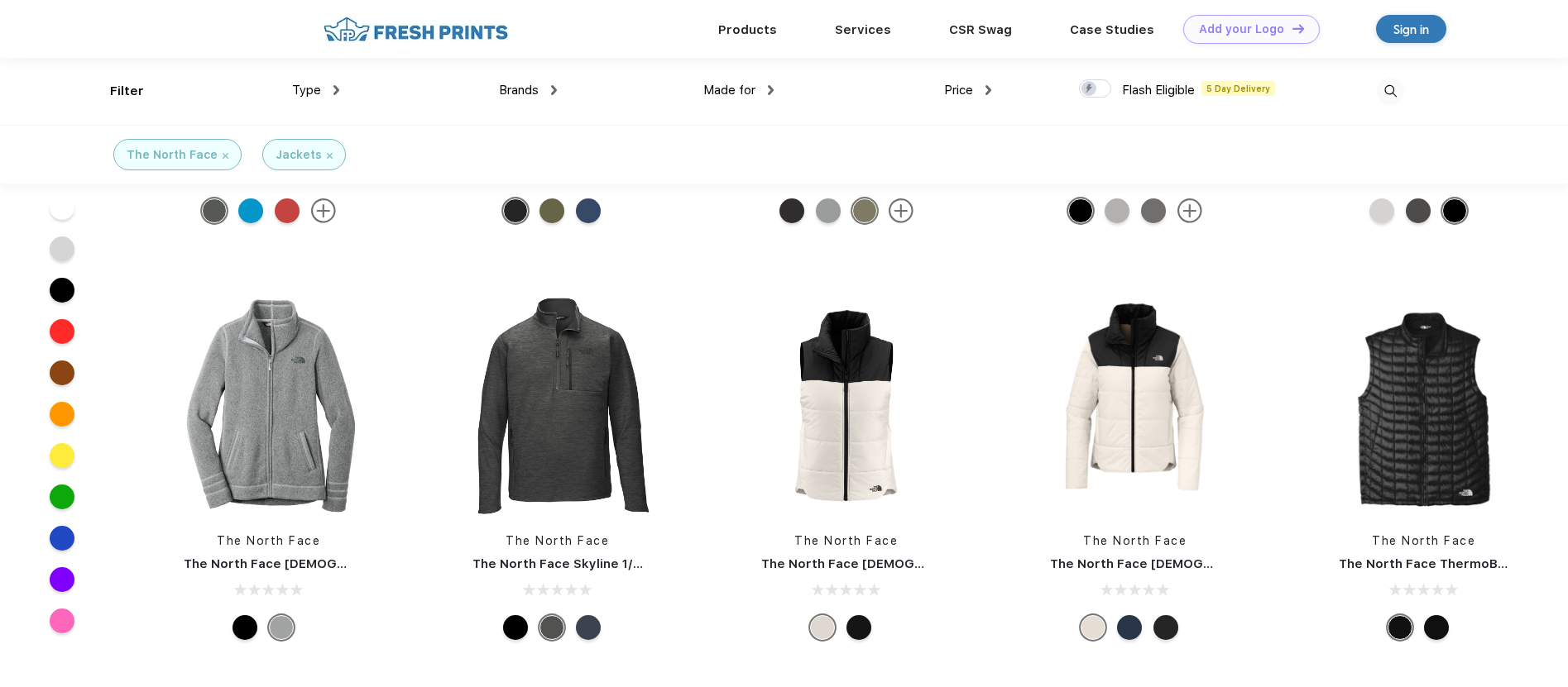
scroll to position [33, 0]
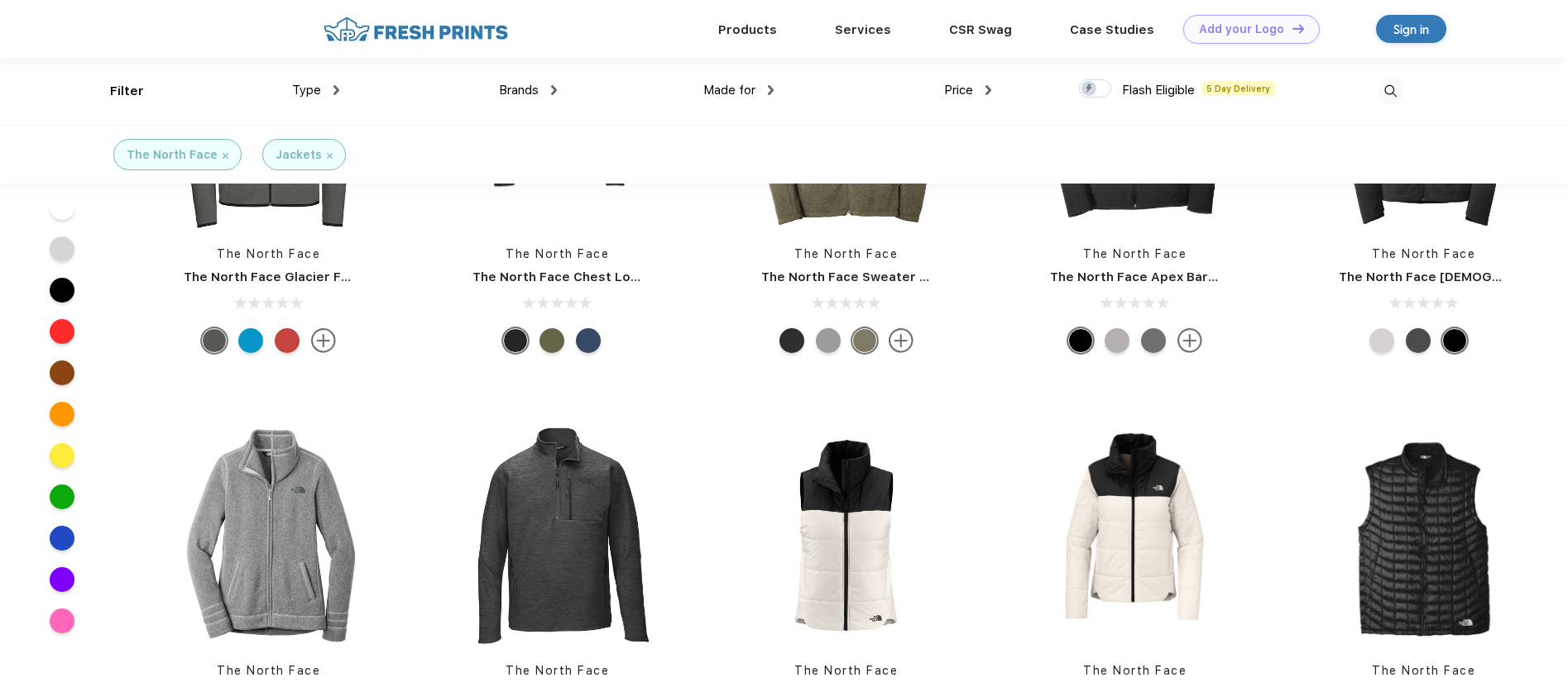
click at [1390, 94] on img at bounding box center [1390, 92] width 28 height 28
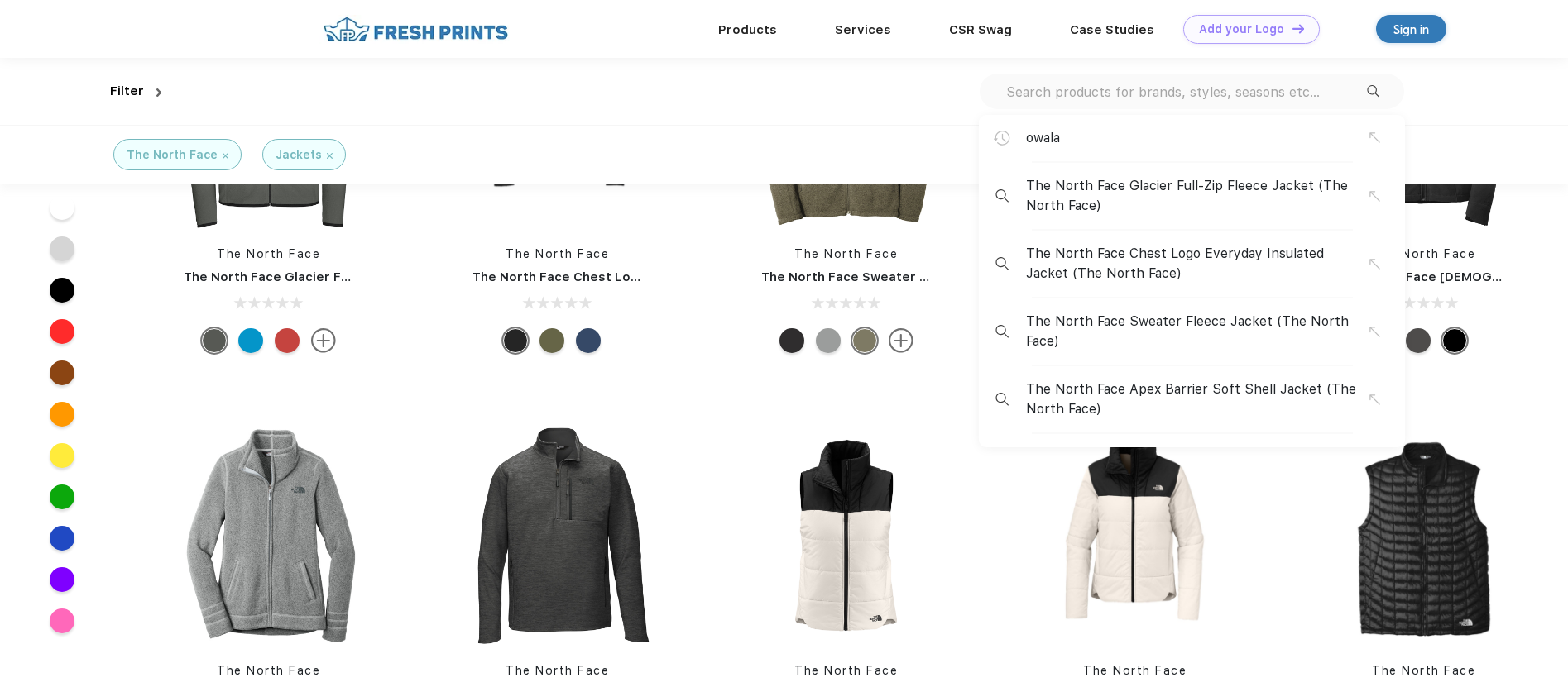
click at [1183, 84] on input "text" at bounding box center [1185, 92] width 362 height 18
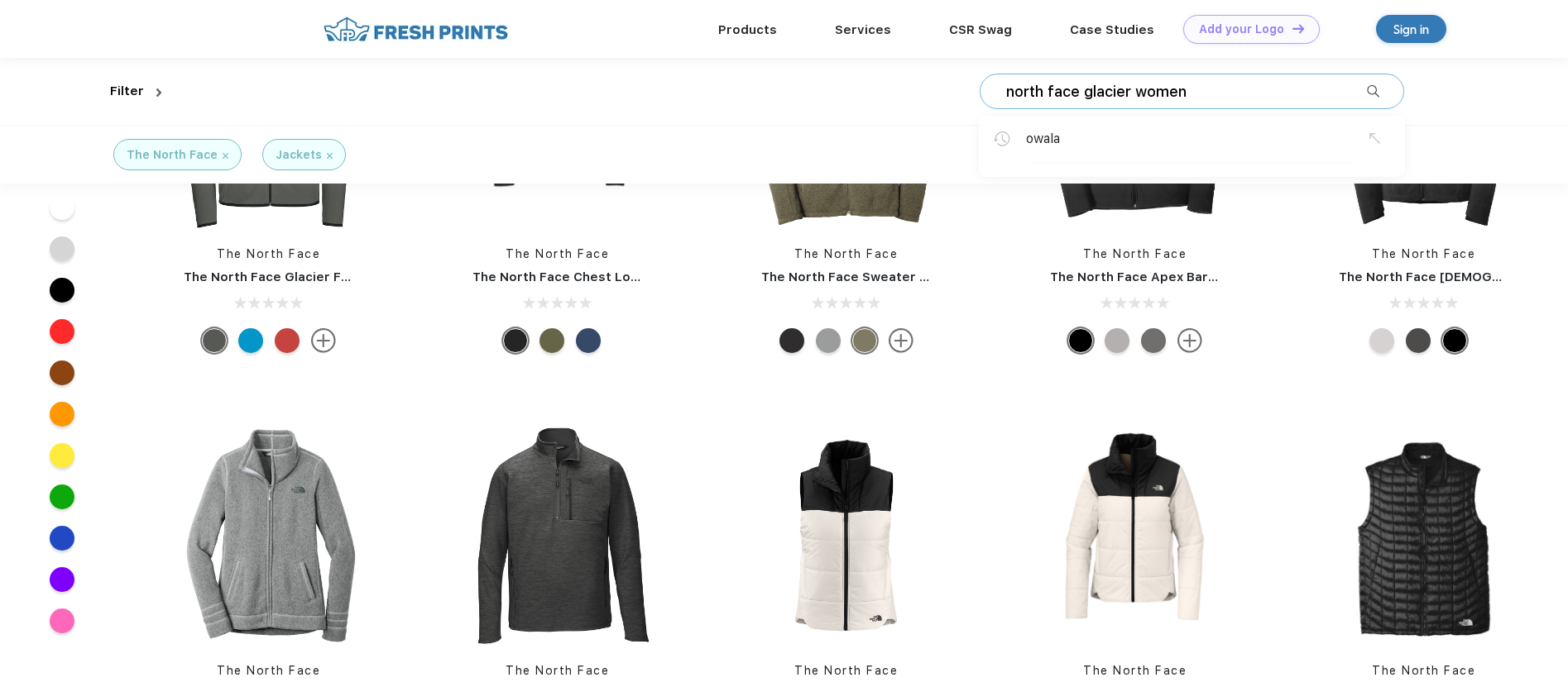
type input "north face glacier women"
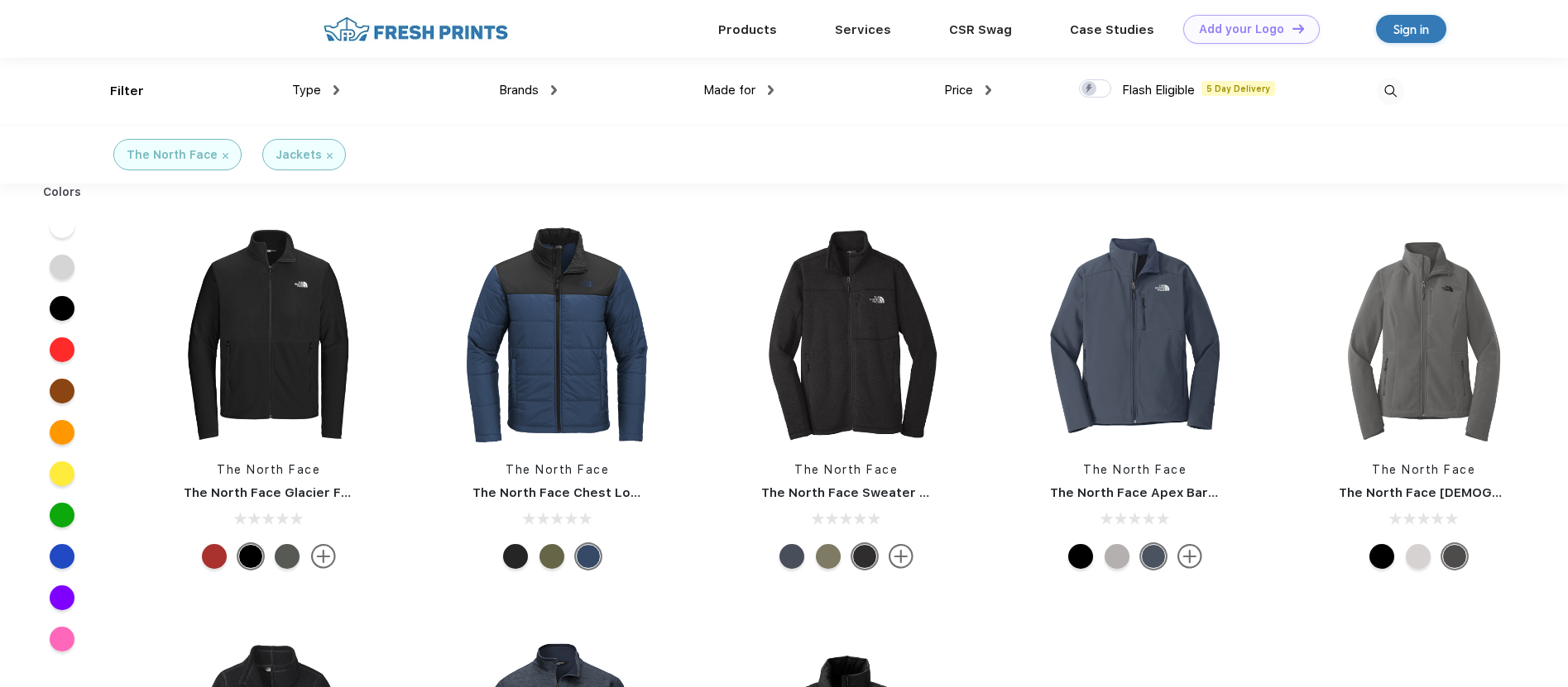
click at [1389, 94] on img at bounding box center [1390, 92] width 28 height 28
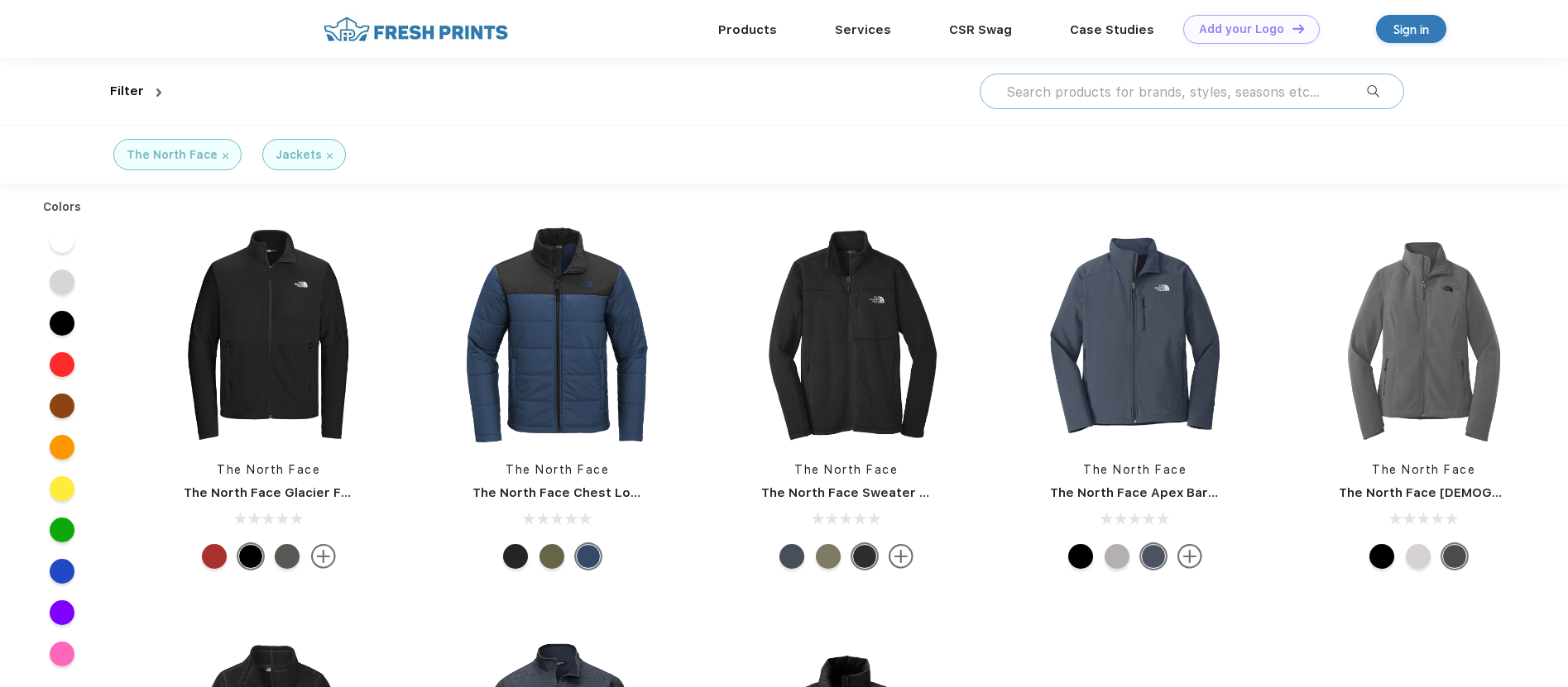
click at [1226, 94] on input "text" at bounding box center [1185, 92] width 362 height 18
type input "north face glacier"
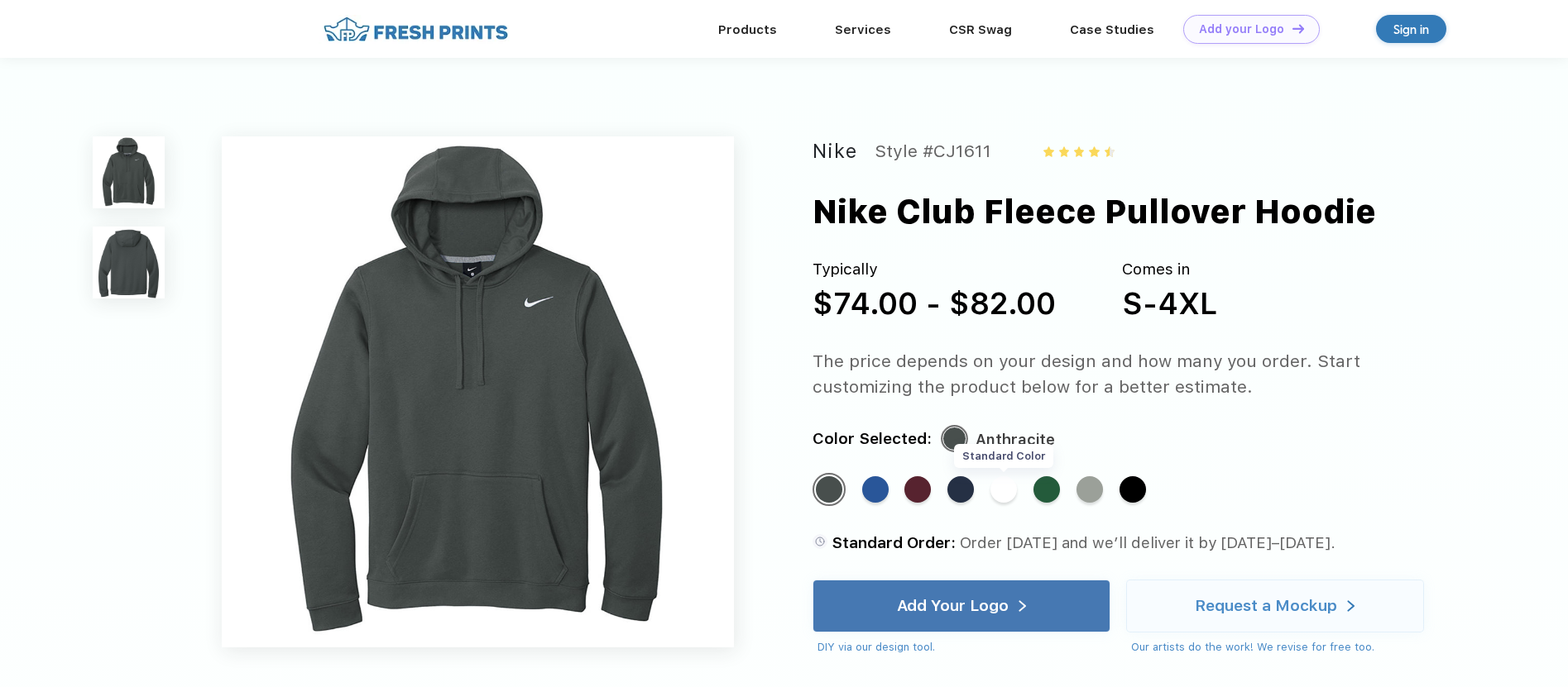
click at [1015, 491] on div "Standard Color" at bounding box center [1003, 490] width 27 height 27
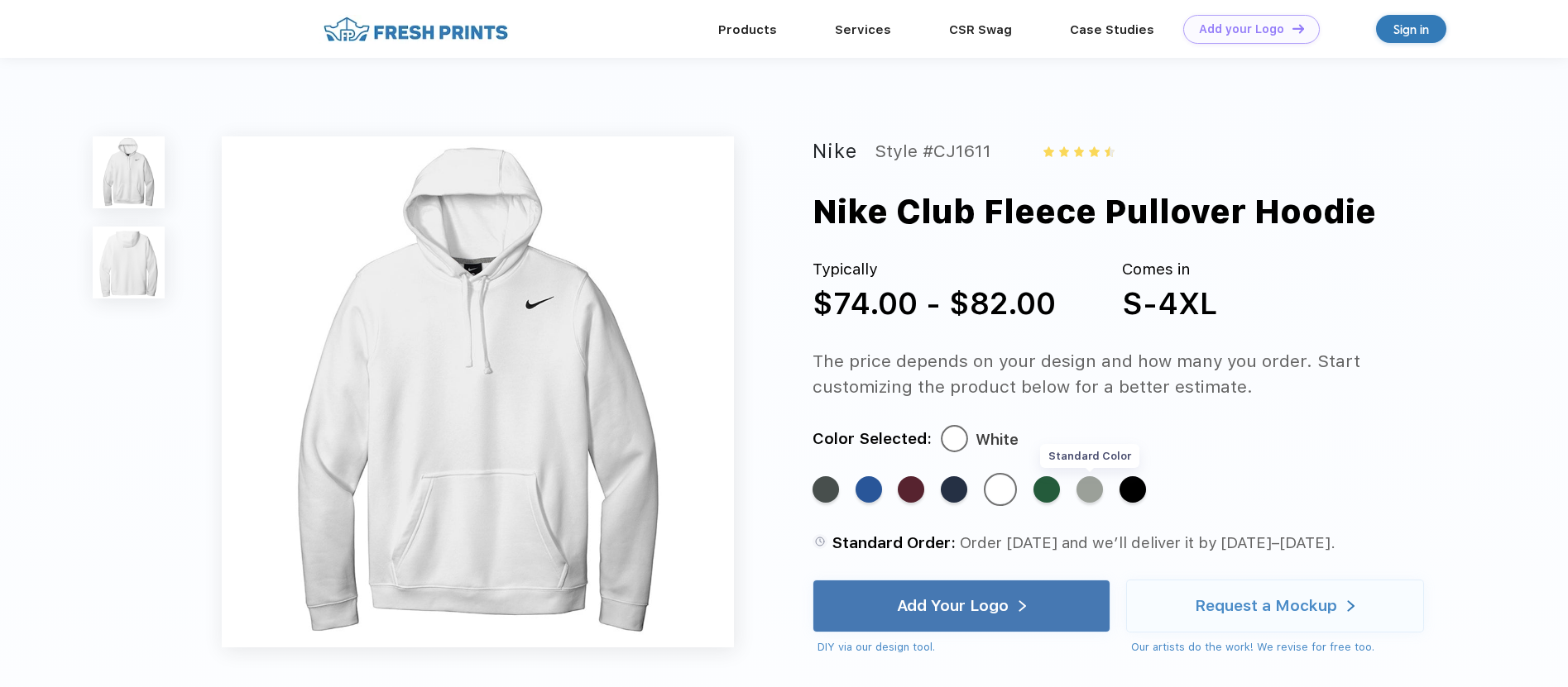
click at [1094, 489] on div "Standard Color" at bounding box center [1089, 490] width 27 height 27
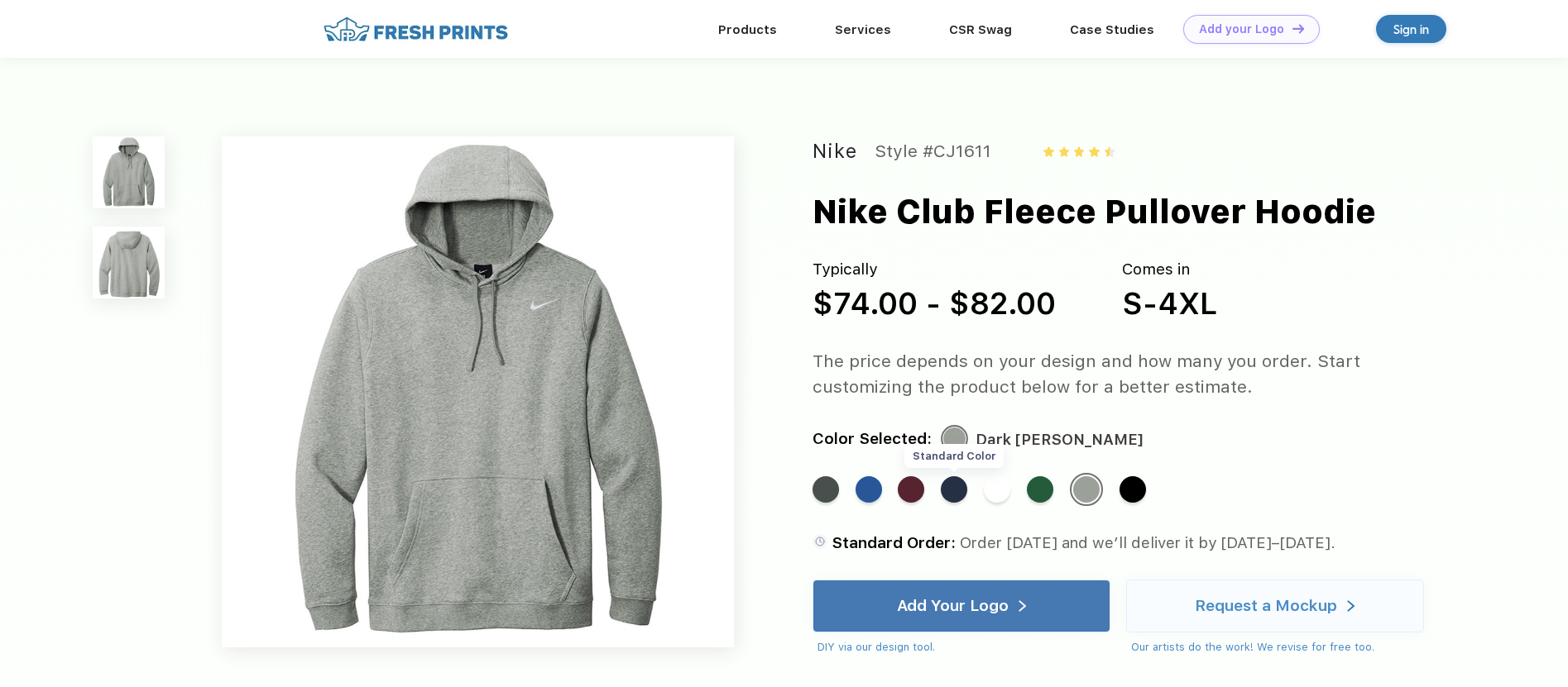
click at [956, 489] on div "Standard Color" at bounding box center [954, 490] width 27 height 27
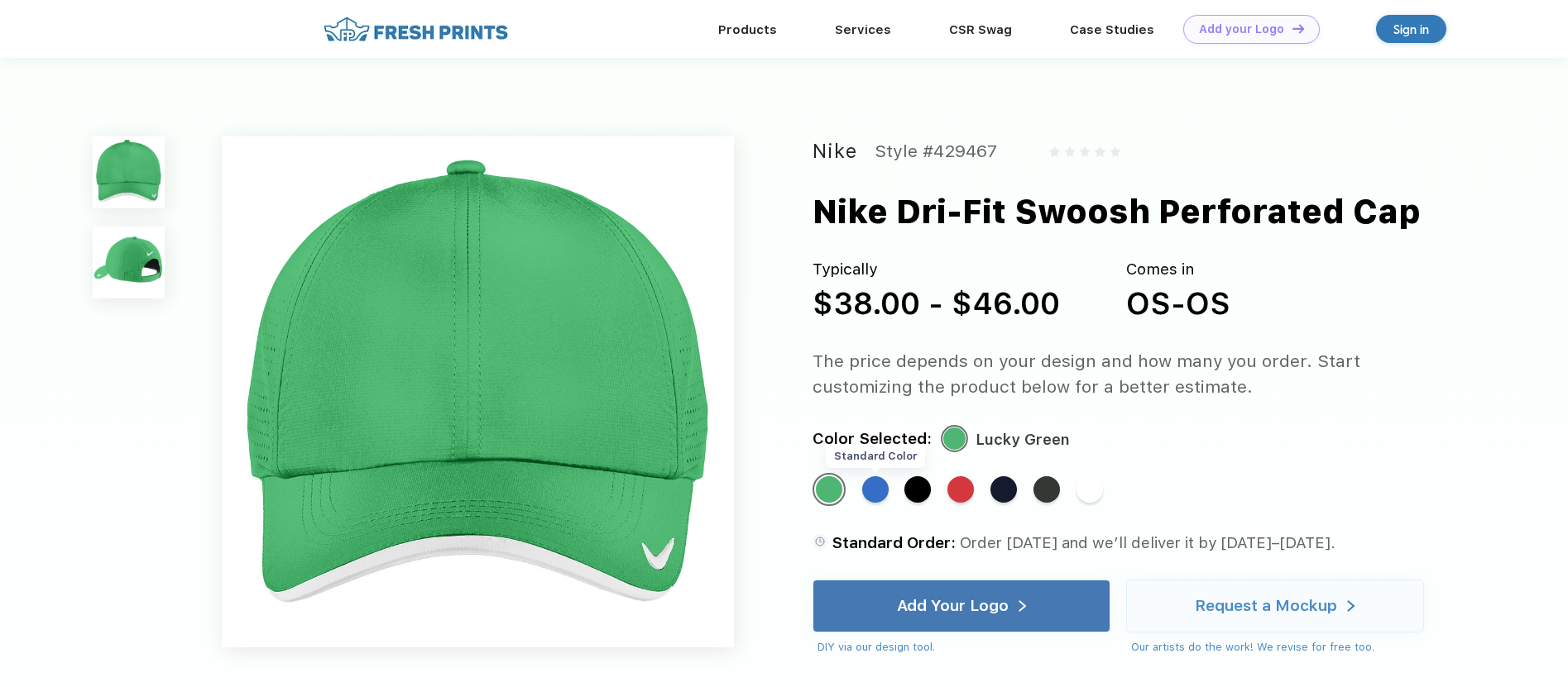
click at [876, 484] on div "Standard Color" at bounding box center [875, 490] width 27 height 27
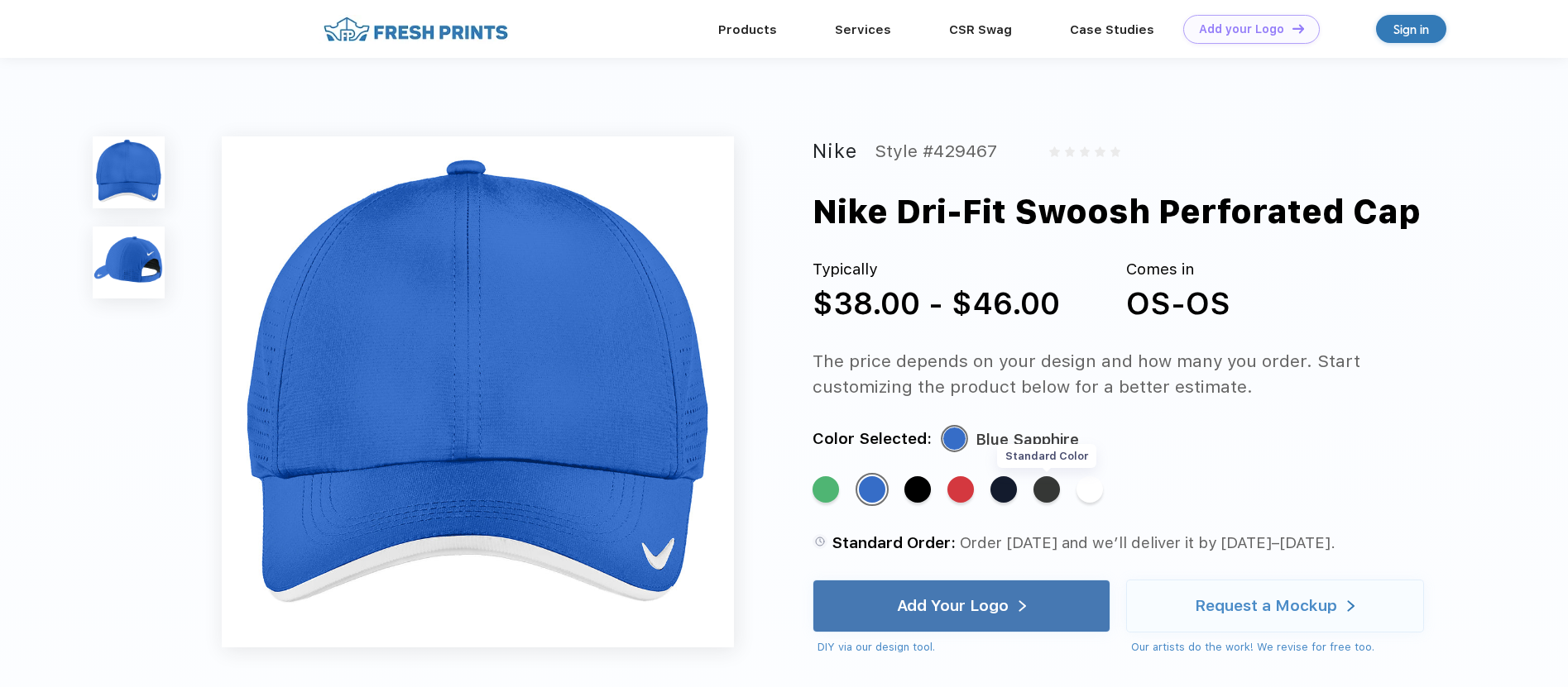
click at [1053, 490] on div "Standard Color" at bounding box center [1046, 490] width 27 height 27
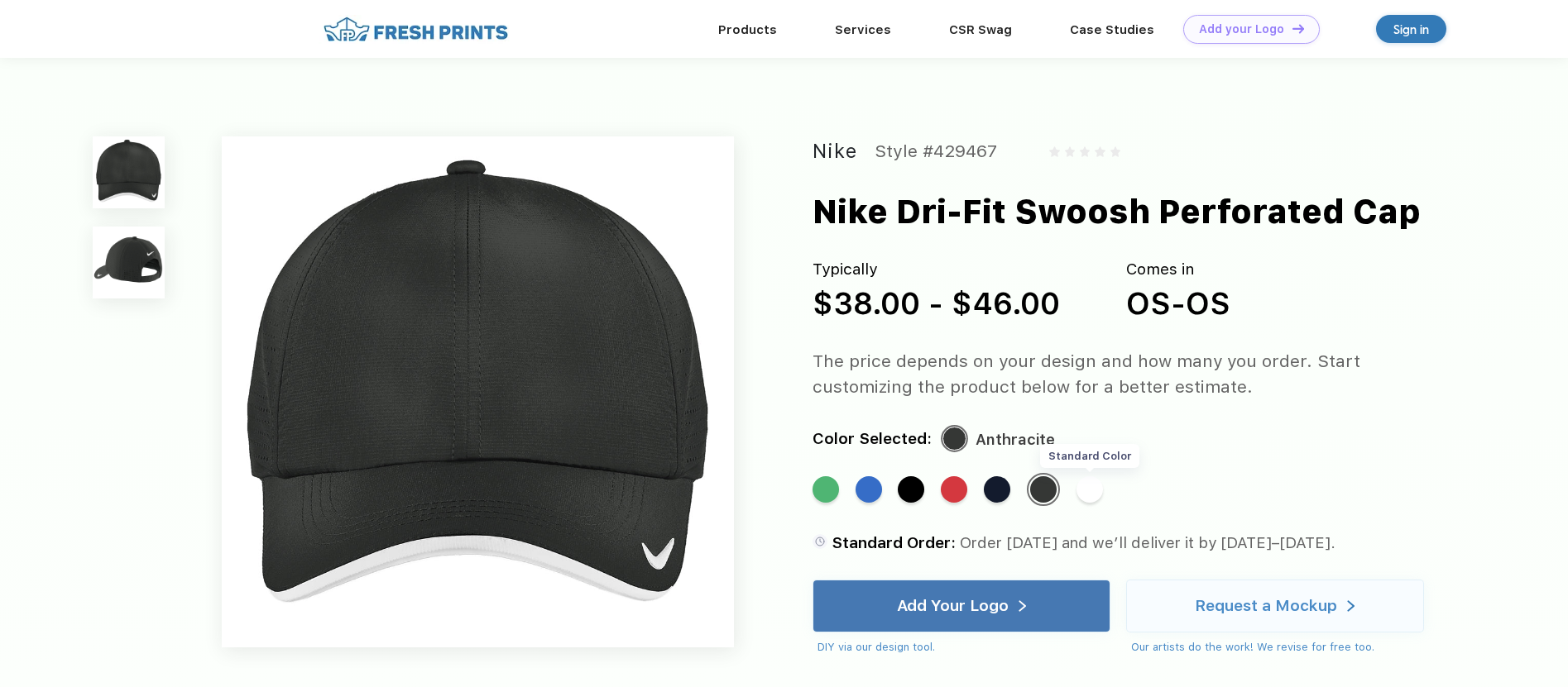
click at [1101, 492] on div "Standard Color" at bounding box center [1089, 490] width 27 height 27
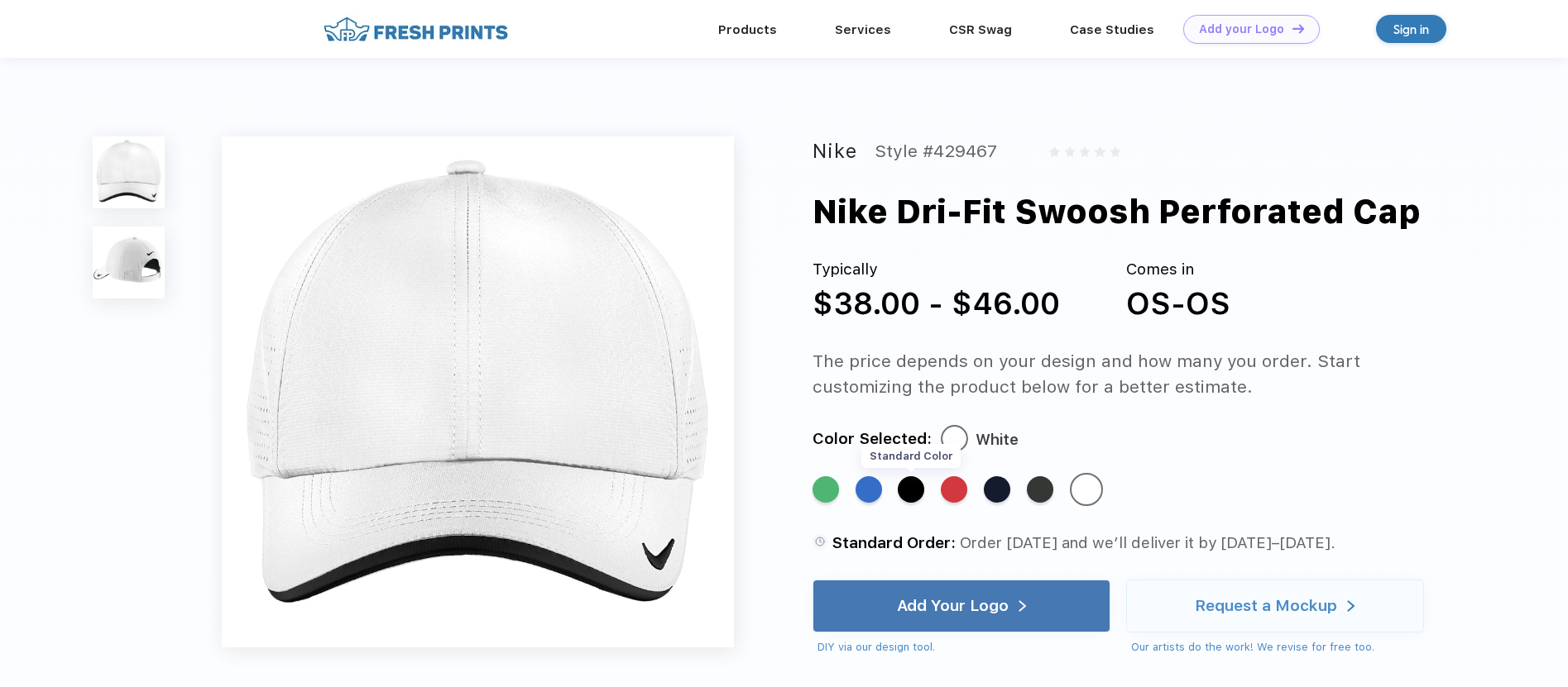
click at [911, 496] on div "Standard Color" at bounding box center [910, 490] width 27 height 27
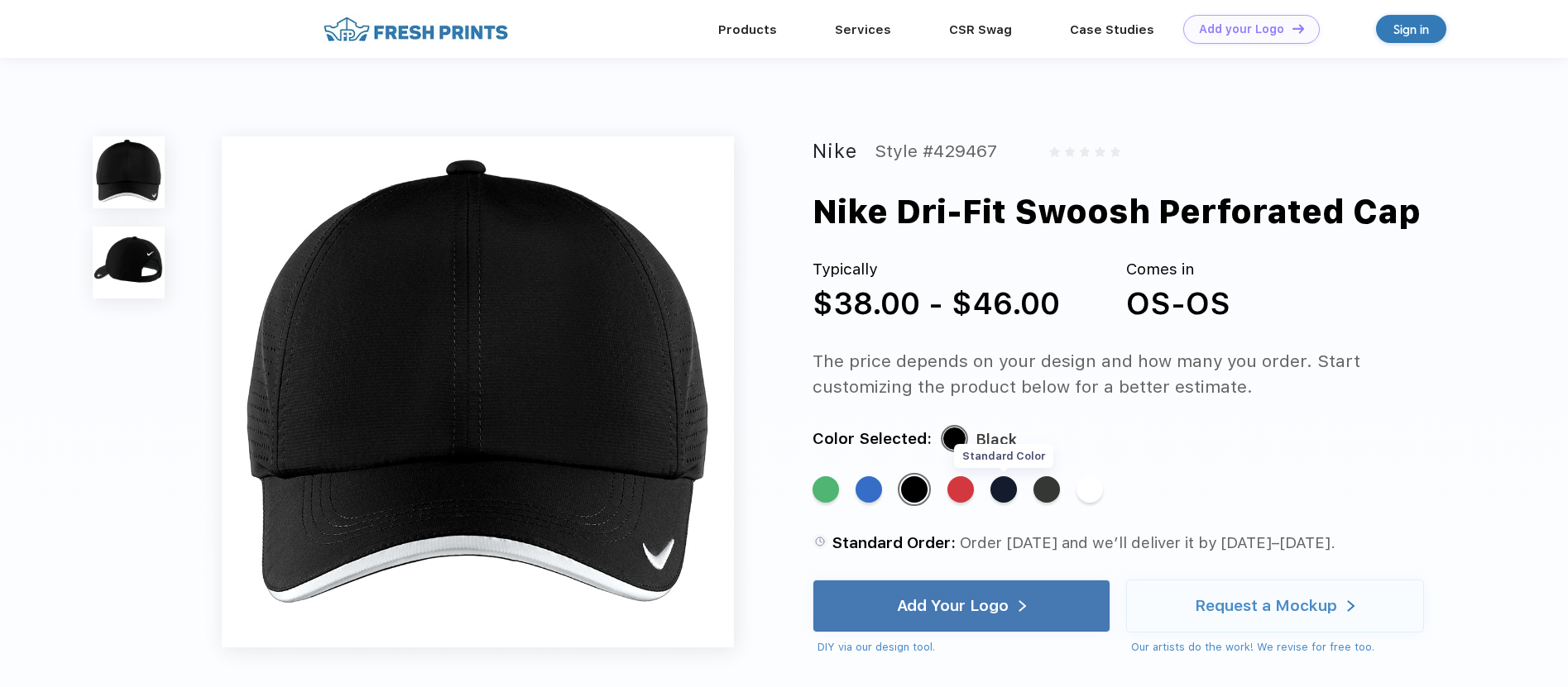
click at [996, 487] on div "Standard Color" at bounding box center [1003, 490] width 27 height 27
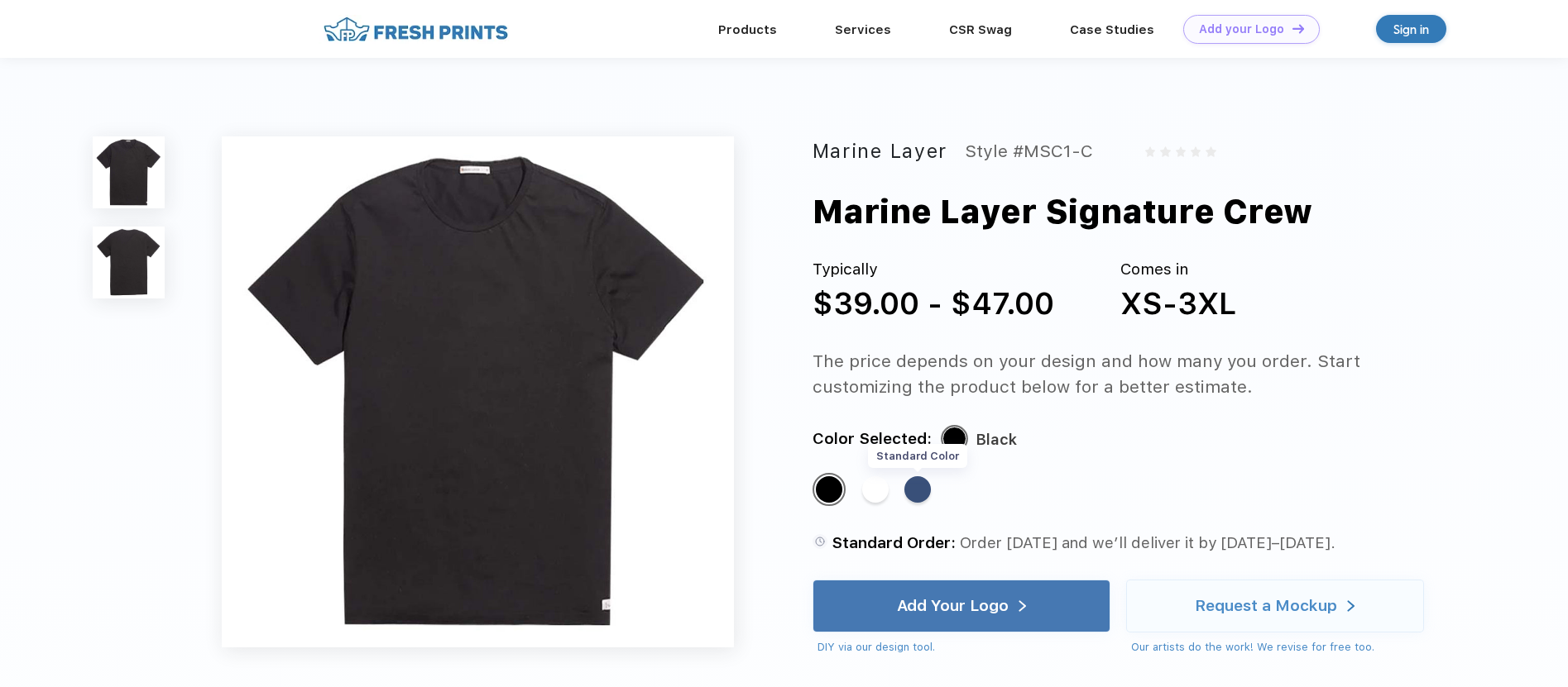
click at [918, 488] on div "Standard Color" at bounding box center [917, 490] width 27 height 27
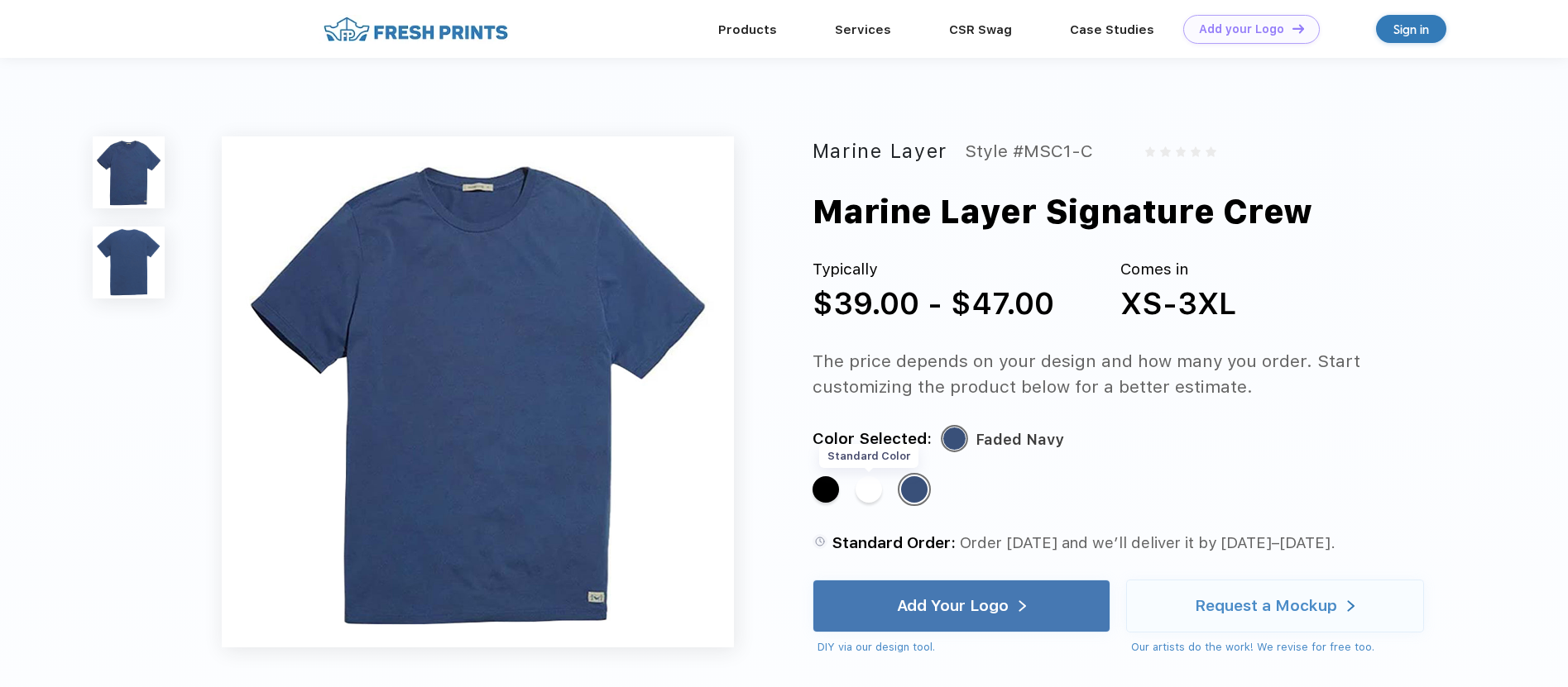
click at [871, 486] on div "Standard Color" at bounding box center [868, 490] width 27 height 27
